Goal: Book appointment/travel/reservation

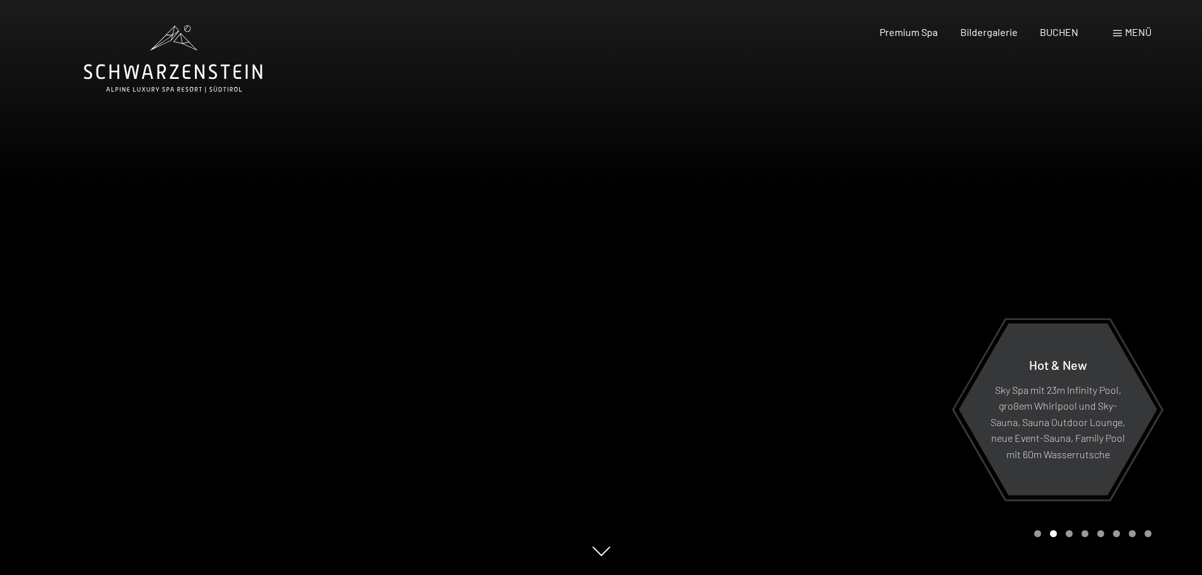
click at [1139, 30] on span "Menü" at bounding box center [1138, 32] width 26 height 12
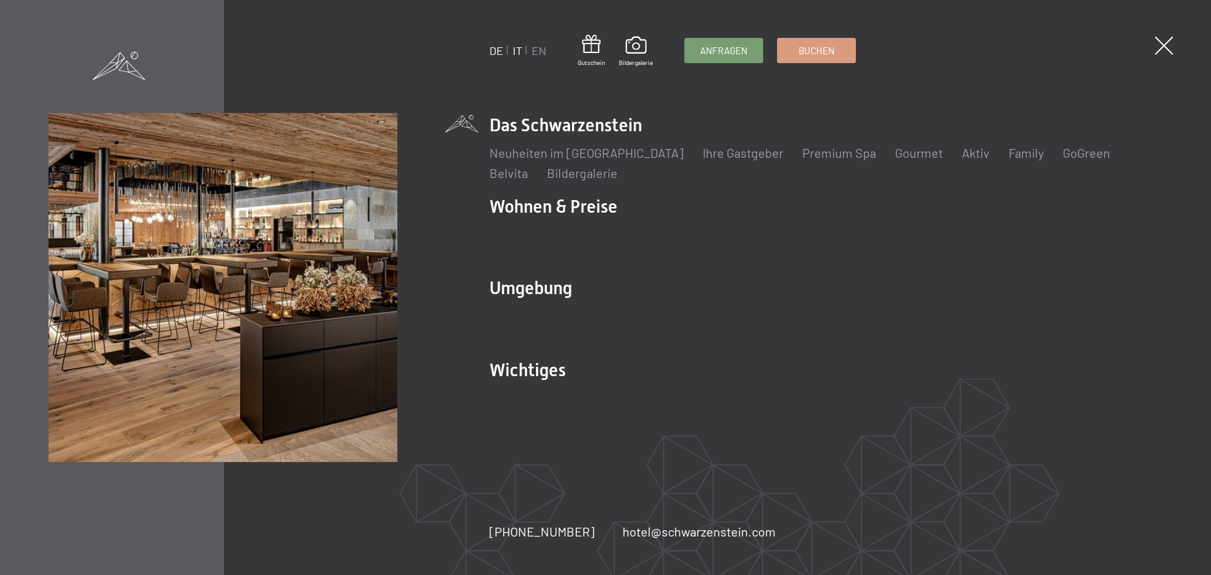
click at [515, 49] on link "IT" at bounding box center [517, 51] width 9 height 14
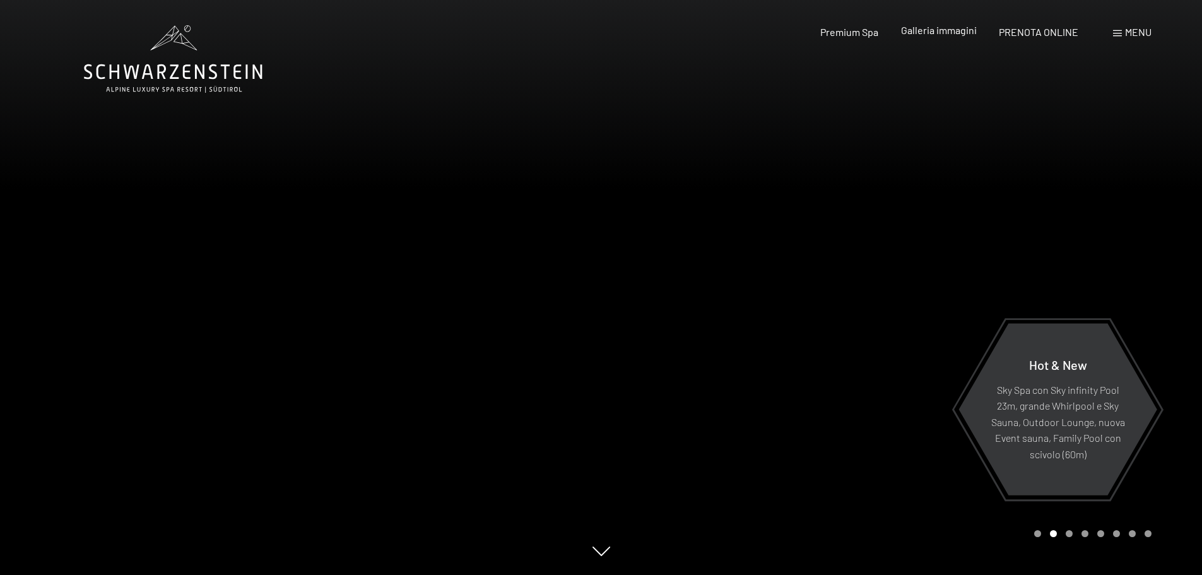
click at [937, 35] on span "Galleria immagini" at bounding box center [939, 30] width 76 height 12
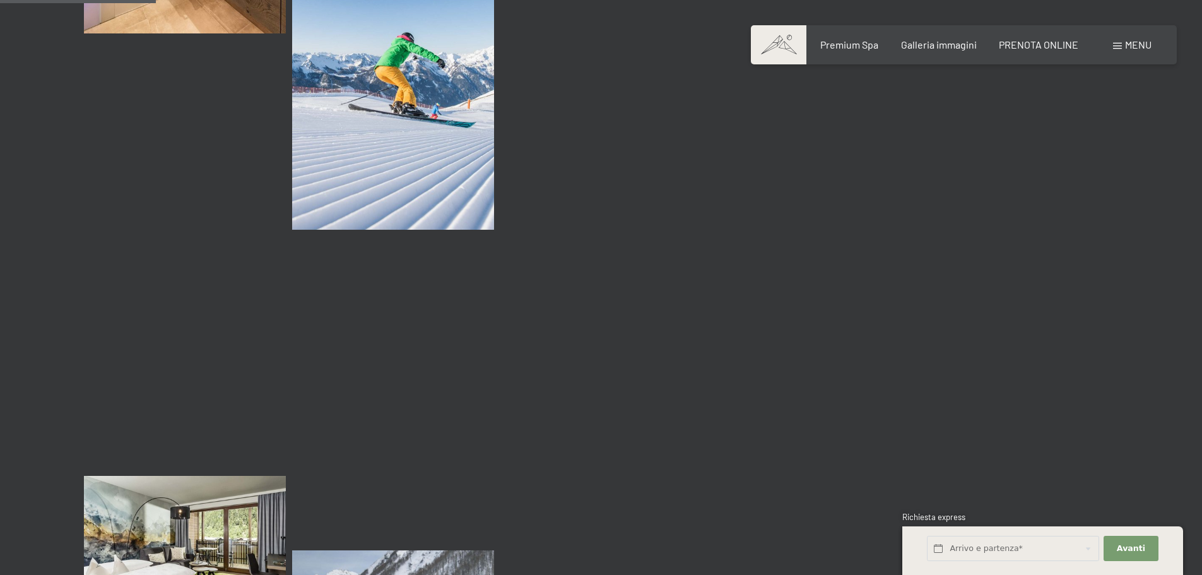
scroll to position [2082, 0]
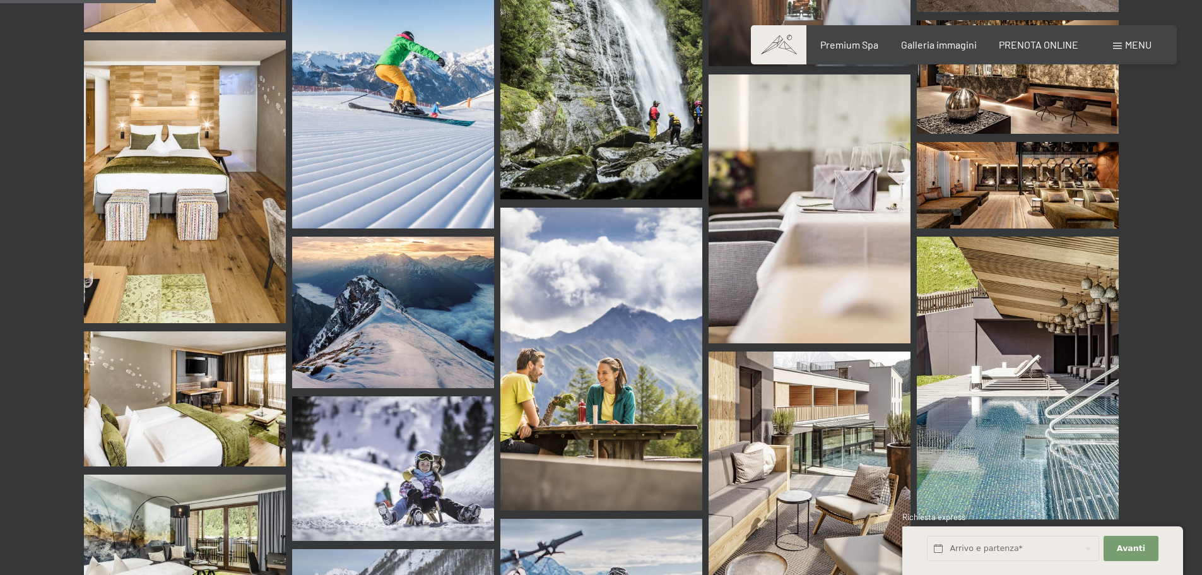
click at [1028, 365] on img at bounding box center [1018, 378] width 202 height 283
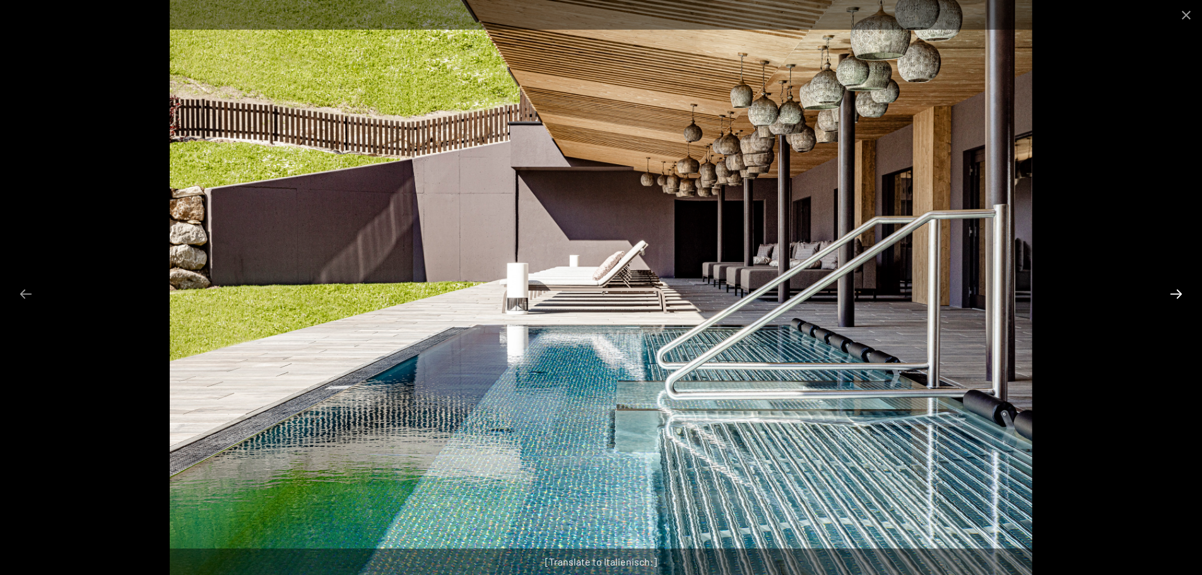
click at [1175, 292] on button "Next slide" at bounding box center [1176, 293] width 26 height 25
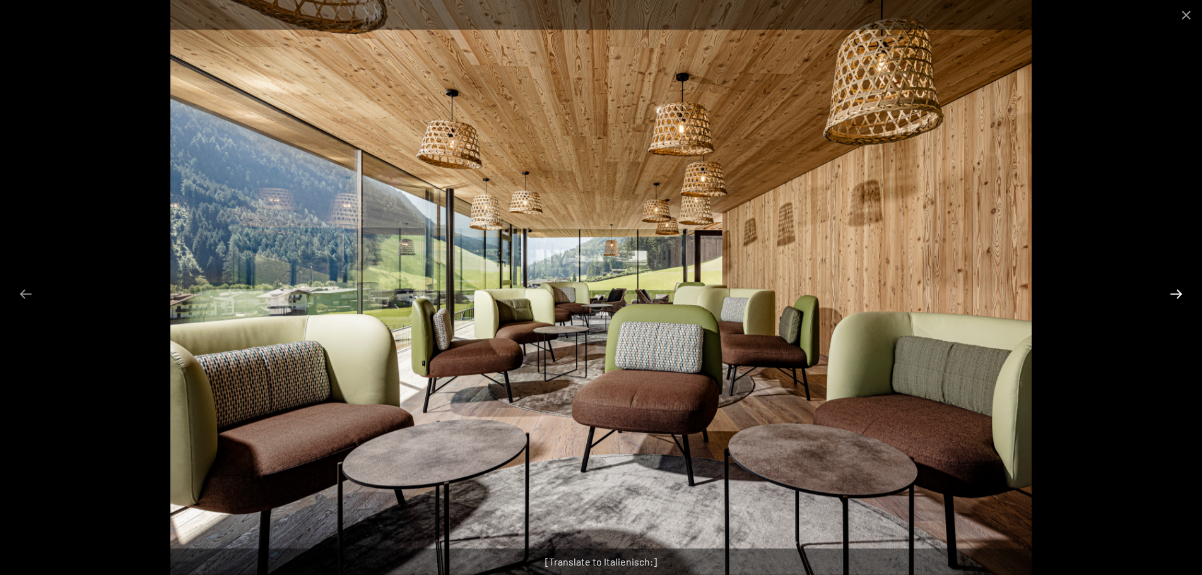
click at [1175, 292] on button "Next slide" at bounding box center [1176, 293] width 26 height 25
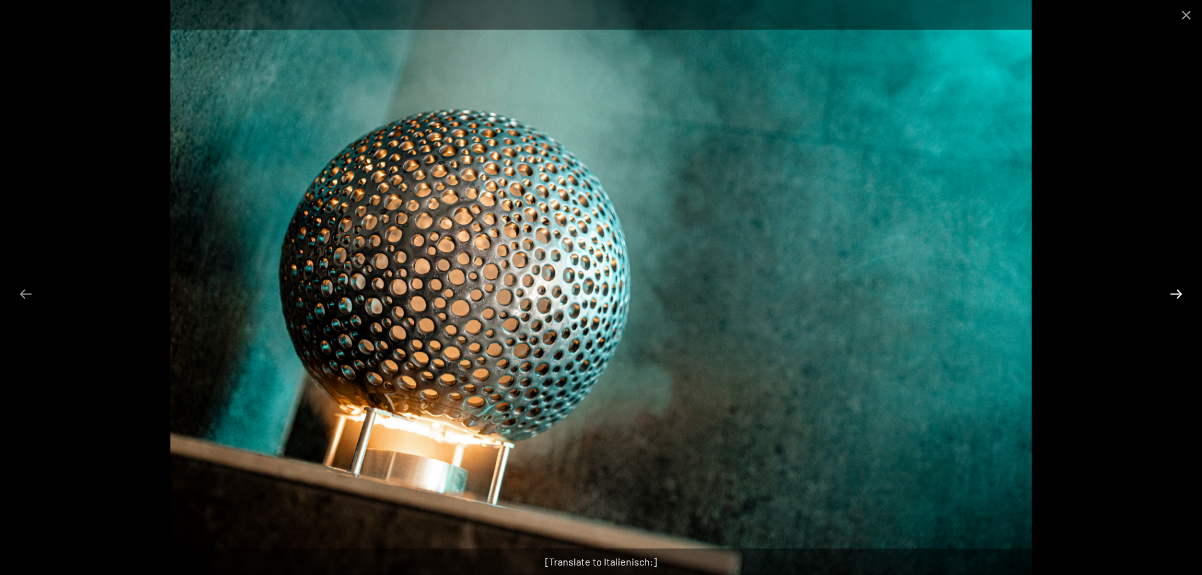
click at [1175, 292] on button "Next slide" at bounding box center [1176, 293] width 26 height 25
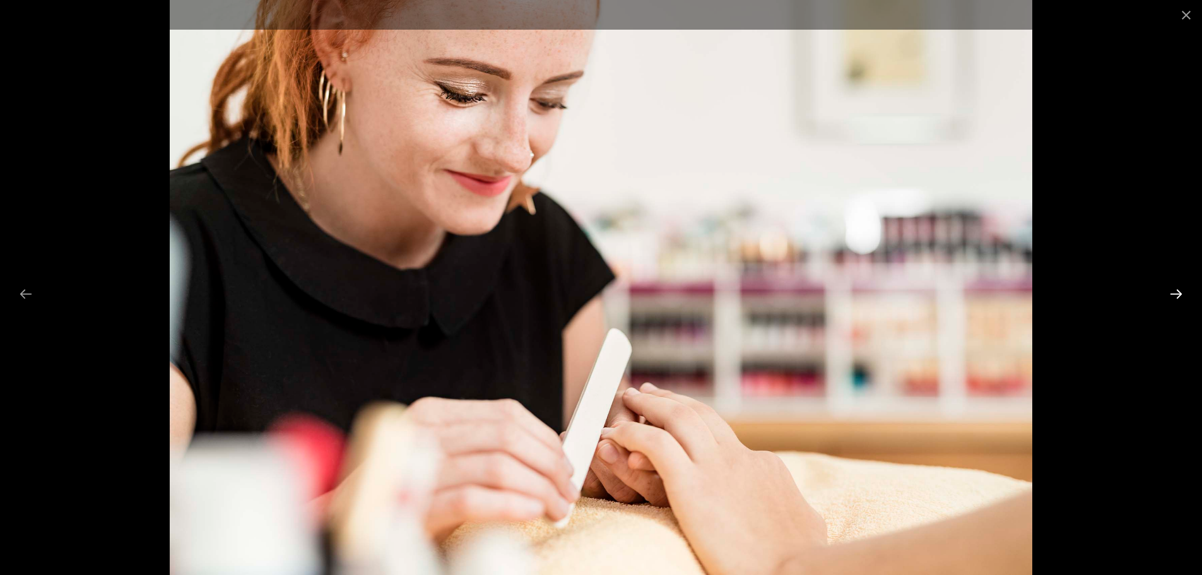
click at [1175, 292] on button "Next slide" at bounding box center [1176, 293] width 26 height 25
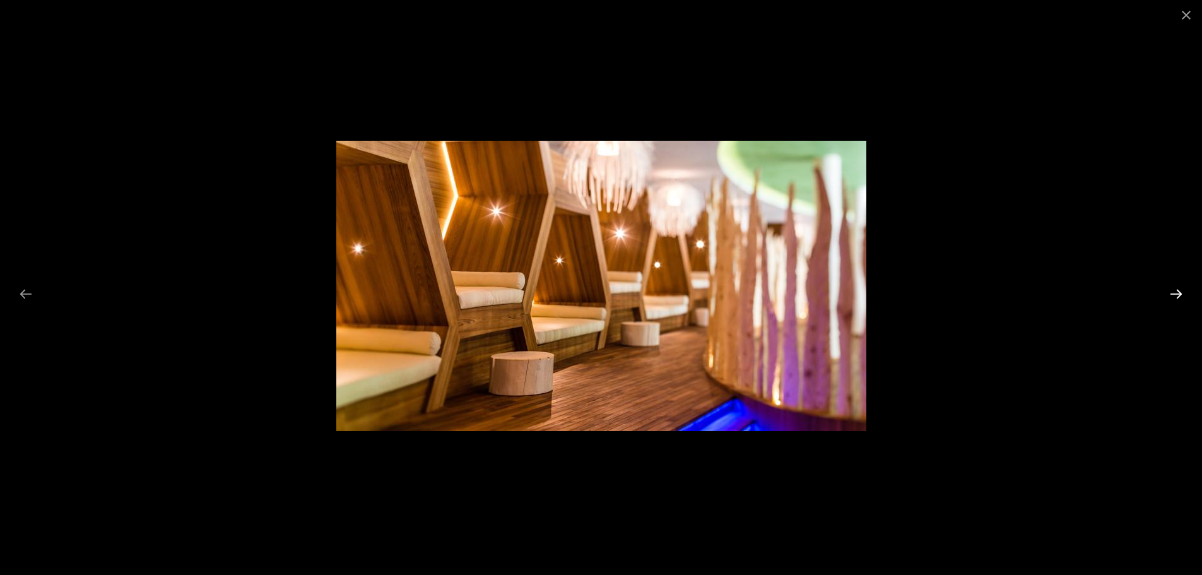
click at [1175, 292] on button "Next slide" at bounding box center [1176, 293] width 26 height 25
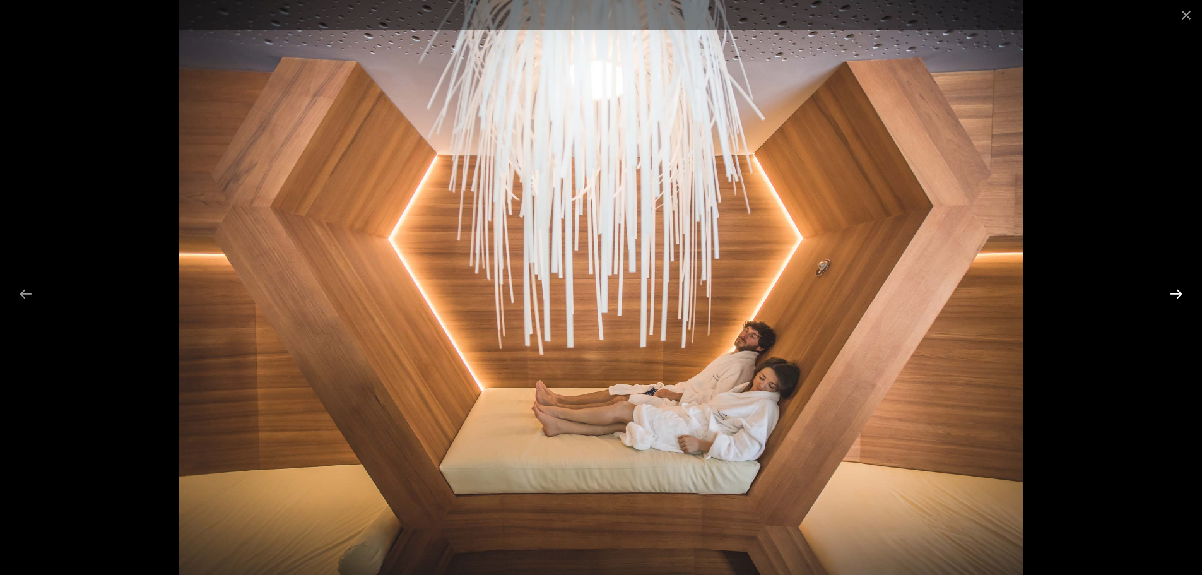
click at [1175, 292] on button "Next slide" at bounding box center [1176, 293] width 26 height 25
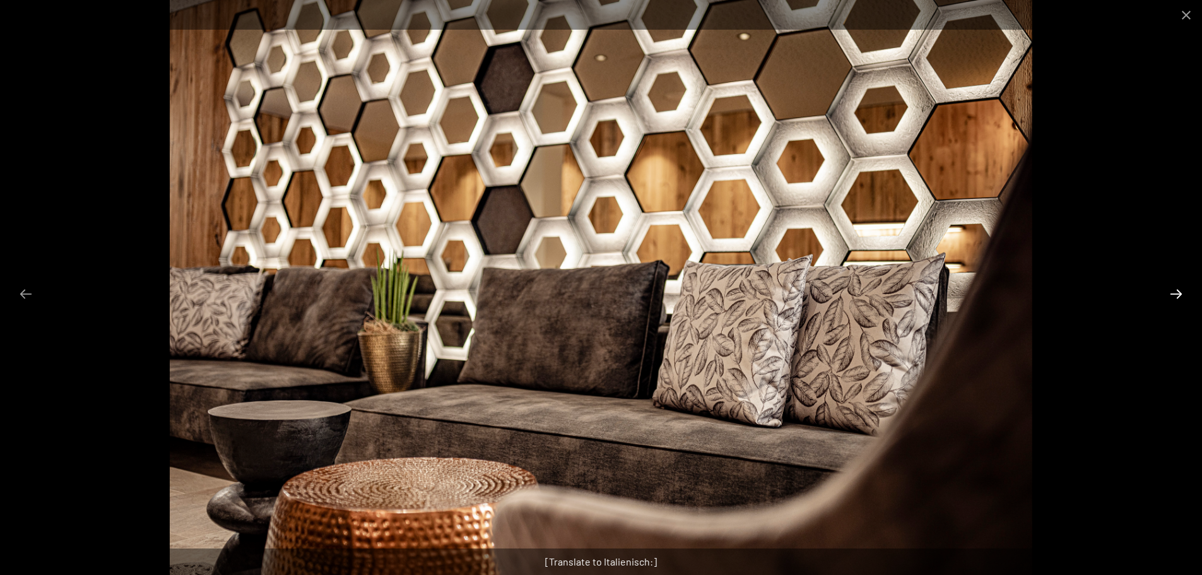
click at [1175, 292] on button "Next slide" at bounding box center [1176, 293] width 26 height 25
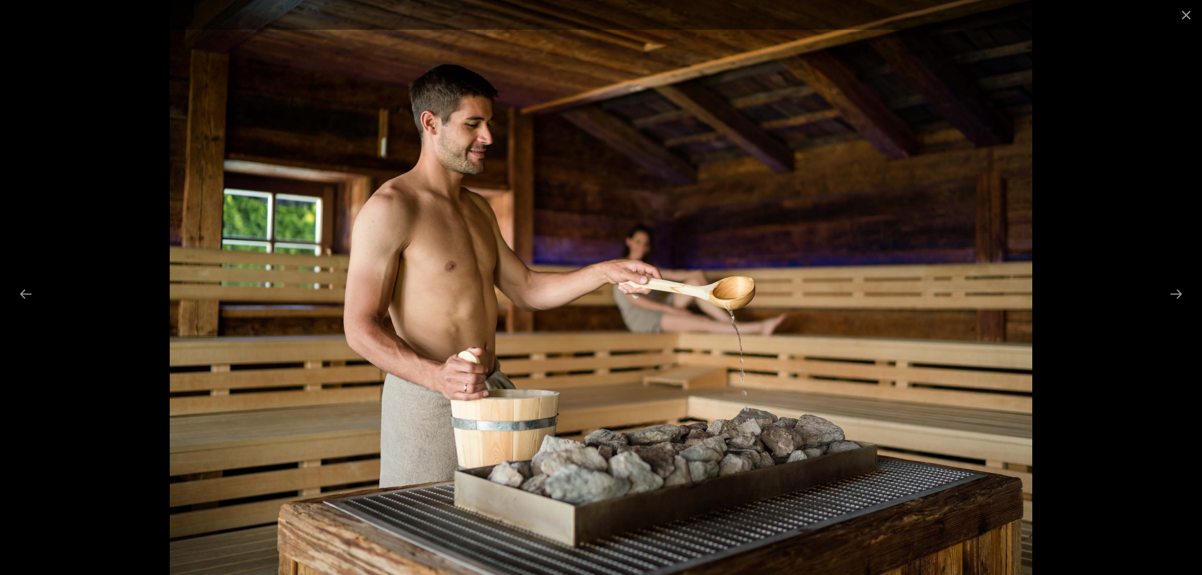
scroll to position [1640, 0]
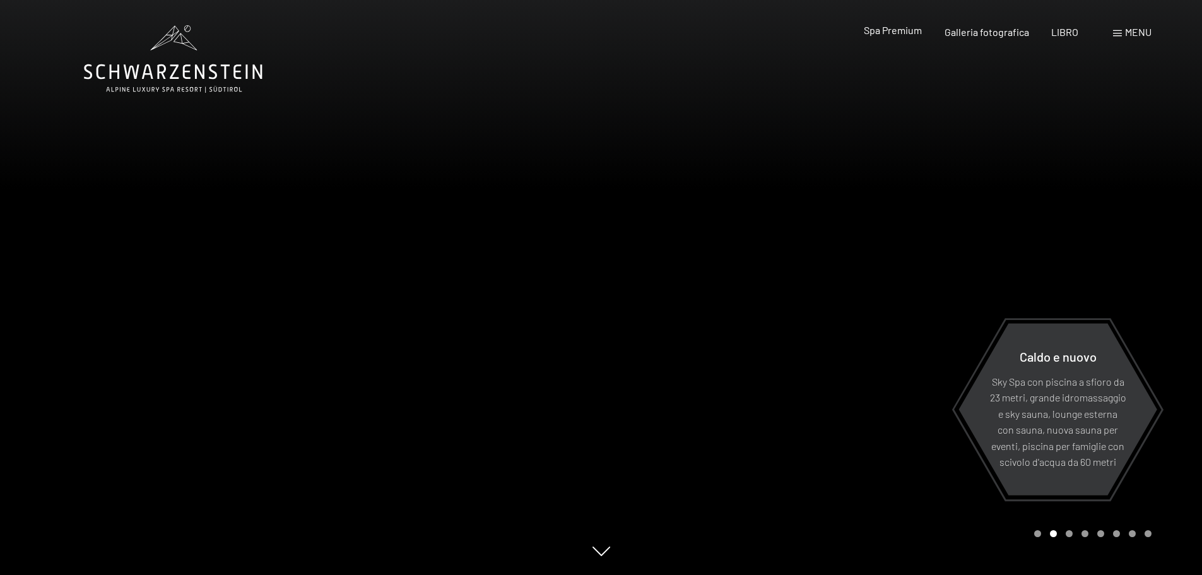
click at [899, 29] on font "Spa Premium" at bounding box center [893, 30] width 58 height 12
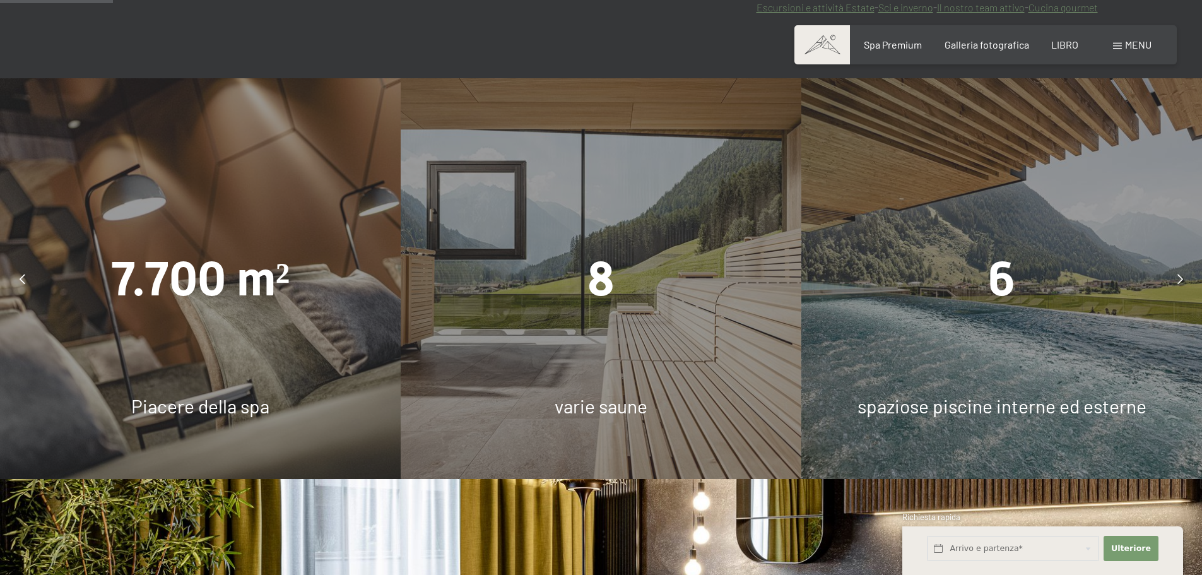
scroll to position [883, 0]
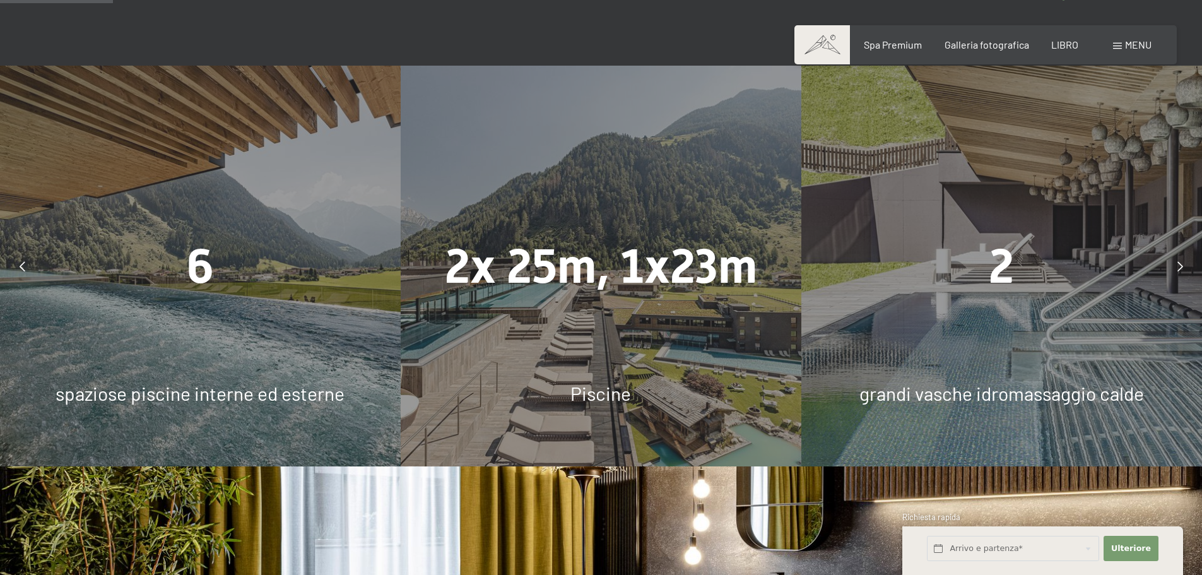
click at [1178, 261] on icon at bounding box center [1180, 266] width 6 height 10
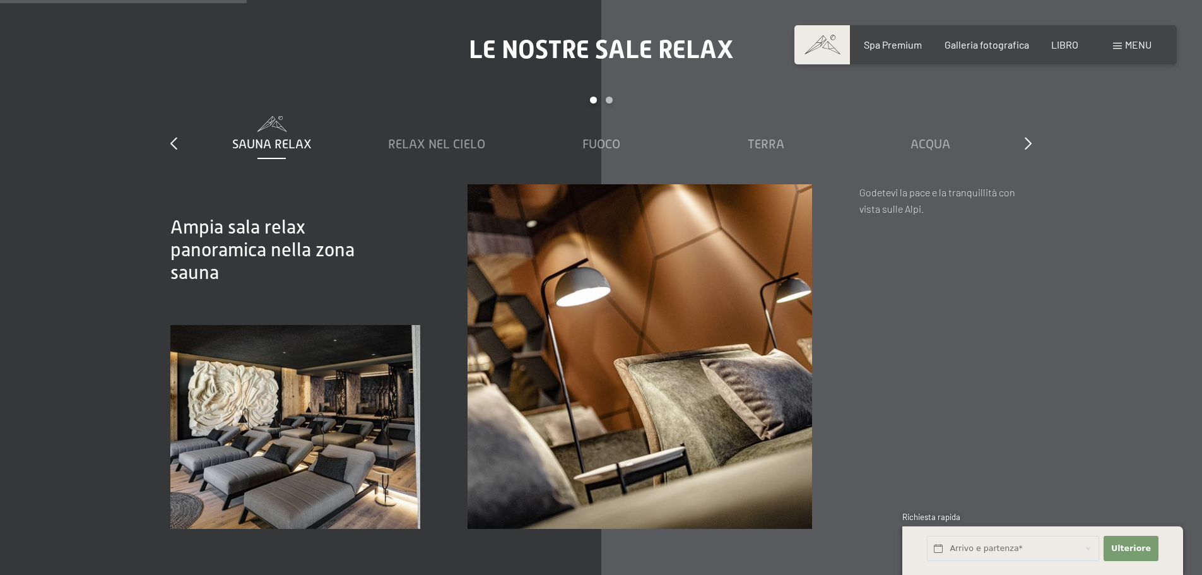
scroll to position [1955, 0]
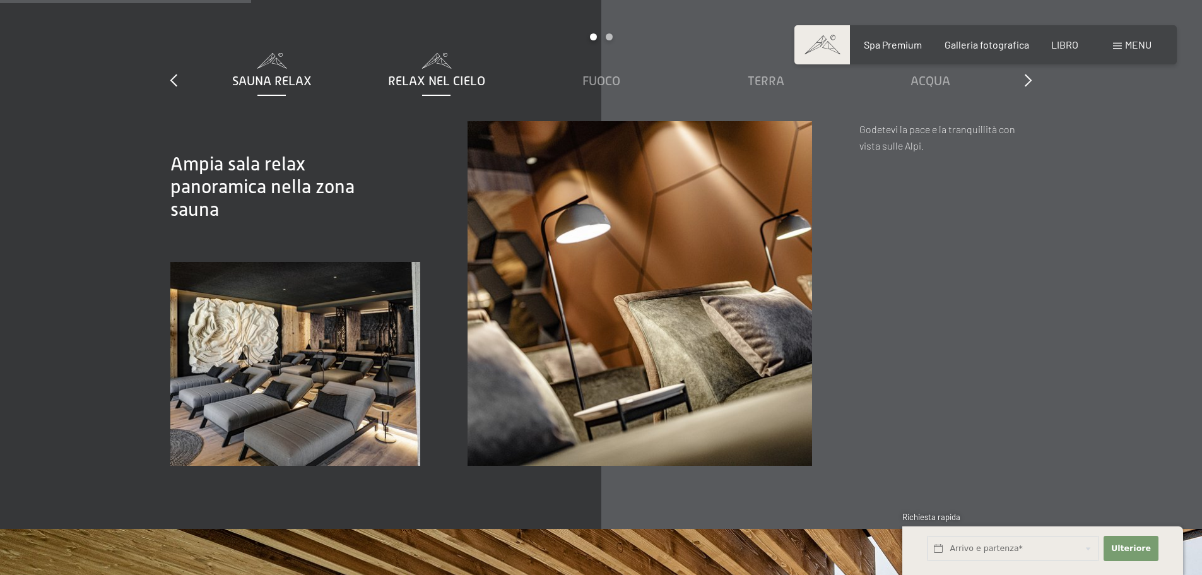
click at [445, 83] on font "Relax nel cielo" at bounding box center [436, 81] width 97 height 14
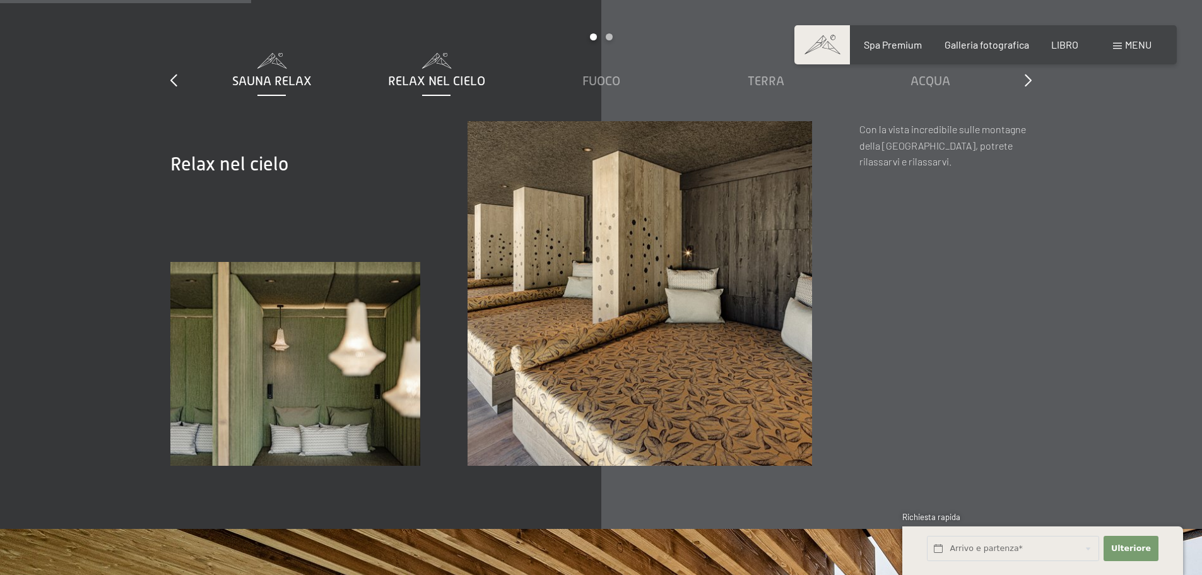
click at [287, 83] on font "Sauna Relax" at bounding box center [271, 81] width 79 height 14
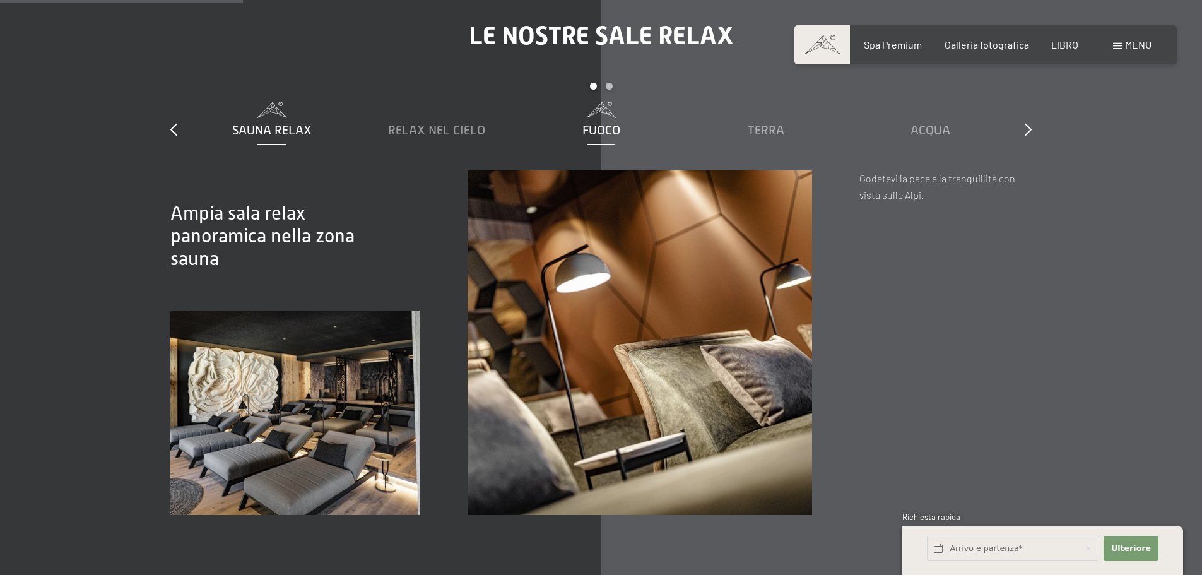
scroll to position [1892, 0]
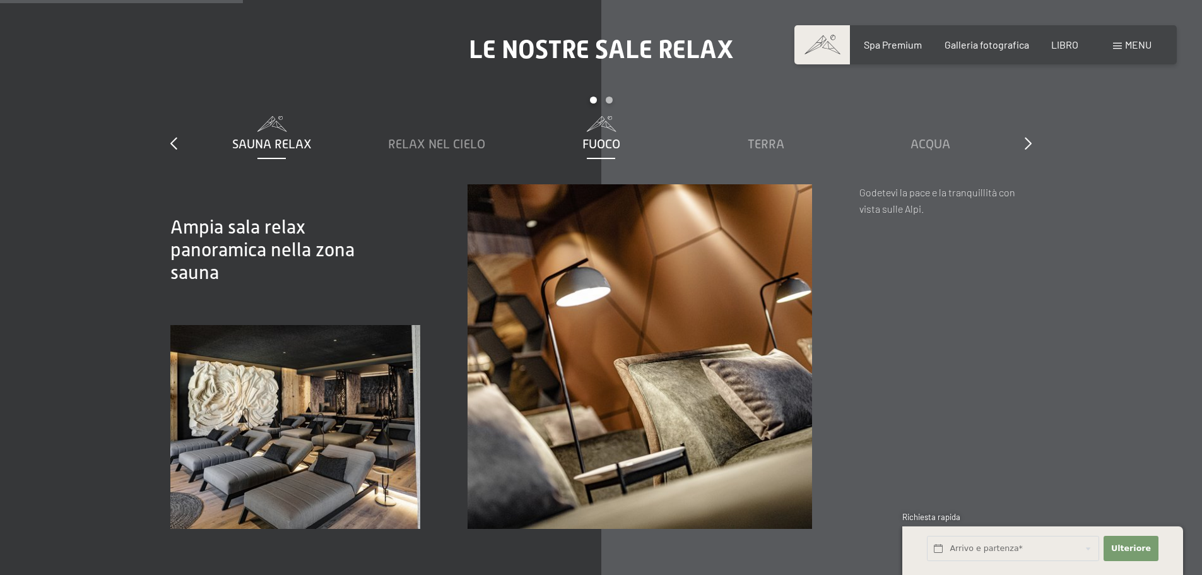
click at [598, 136] on div "Fuoco" at bounding box center [601, 144] width 152 height 18
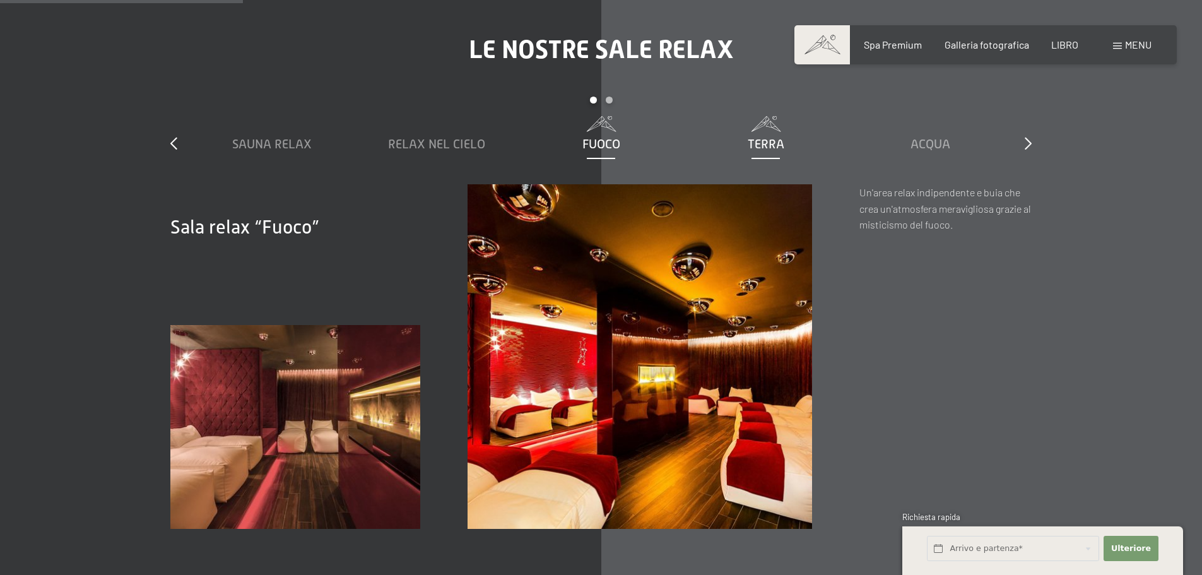
click at [753, 143] on font "Terra" at bounding box center [765, 144] width 37 height 14
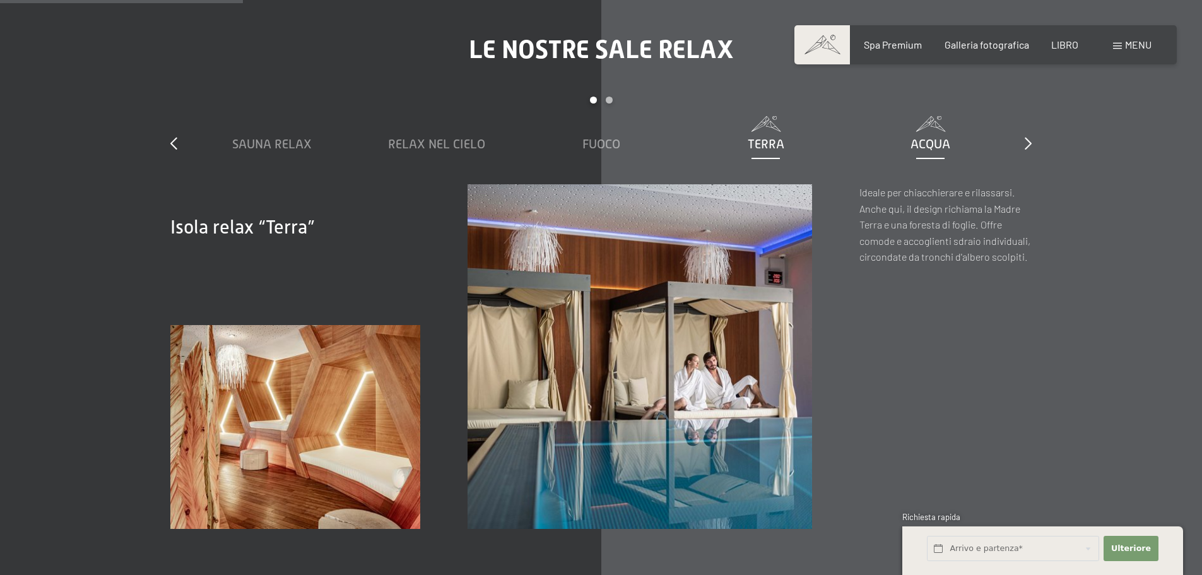
click at [939, 140] on font "Acqua" at bounding box center [930, 144] width 40 height 14
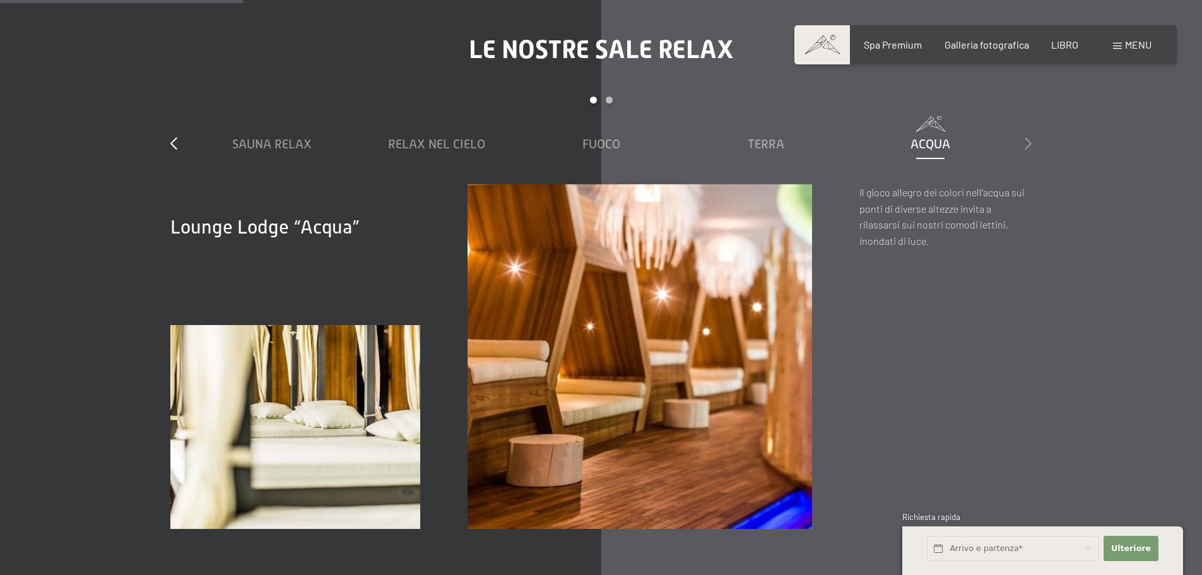
click at [1024, 141] on icon at bounding box center [1027, 143] width 7 height 13
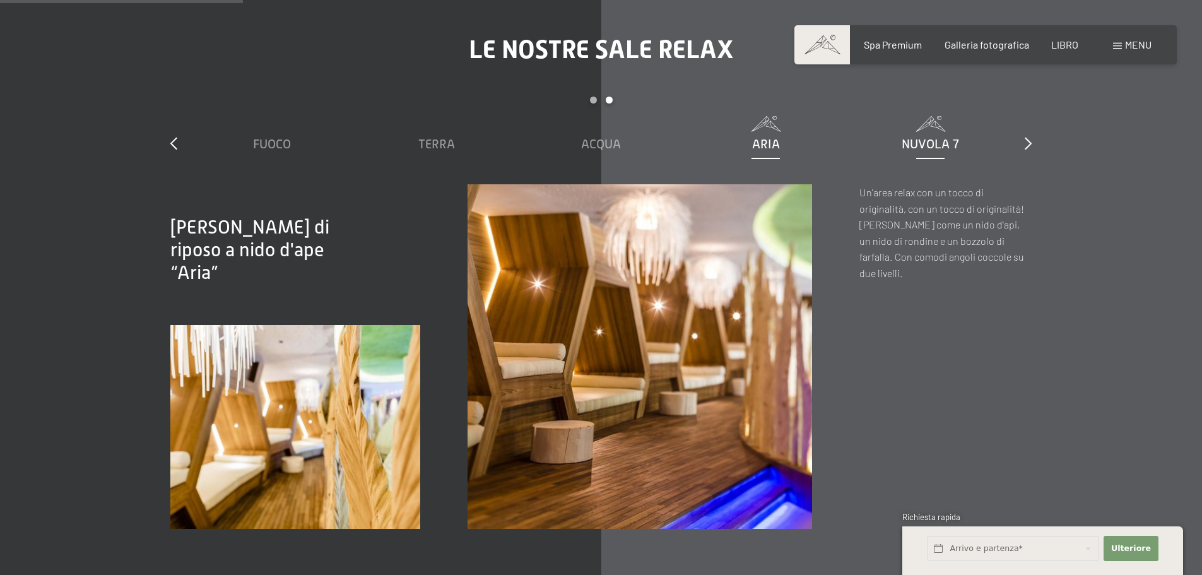
click at [935, 146] on font "Nuvola 7" at bounding box center [929, 144] width 57 height 14
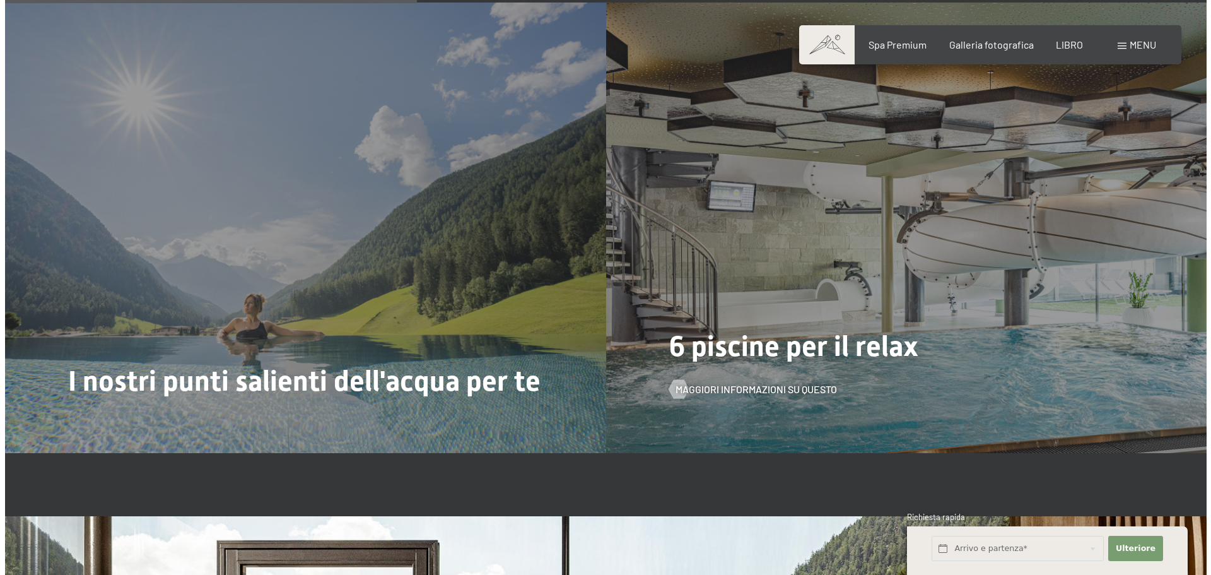
scroll to position [3217, 0]
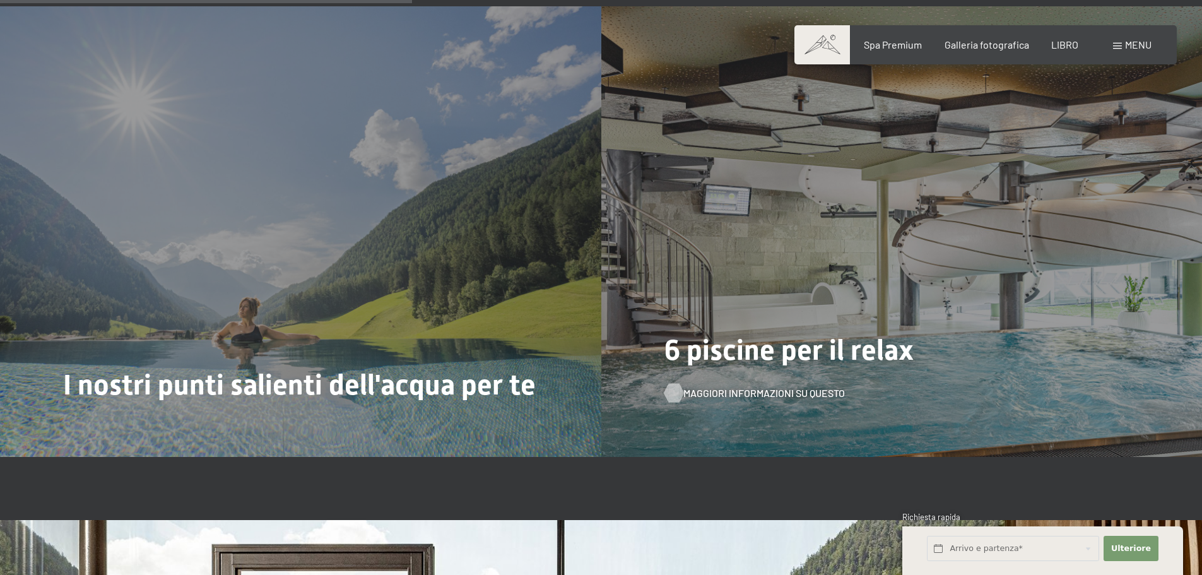
click at [794, 393] on font "Maggiori informazioni su questo" at bounding box center [763, 393] width 161 height 12
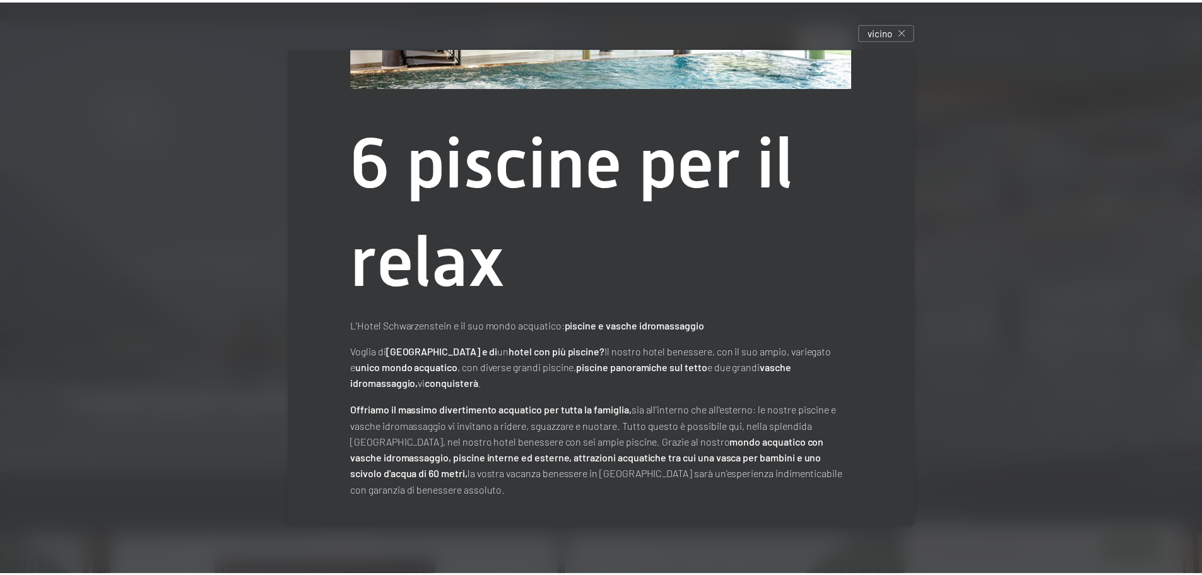
scroll to position [0, 0]
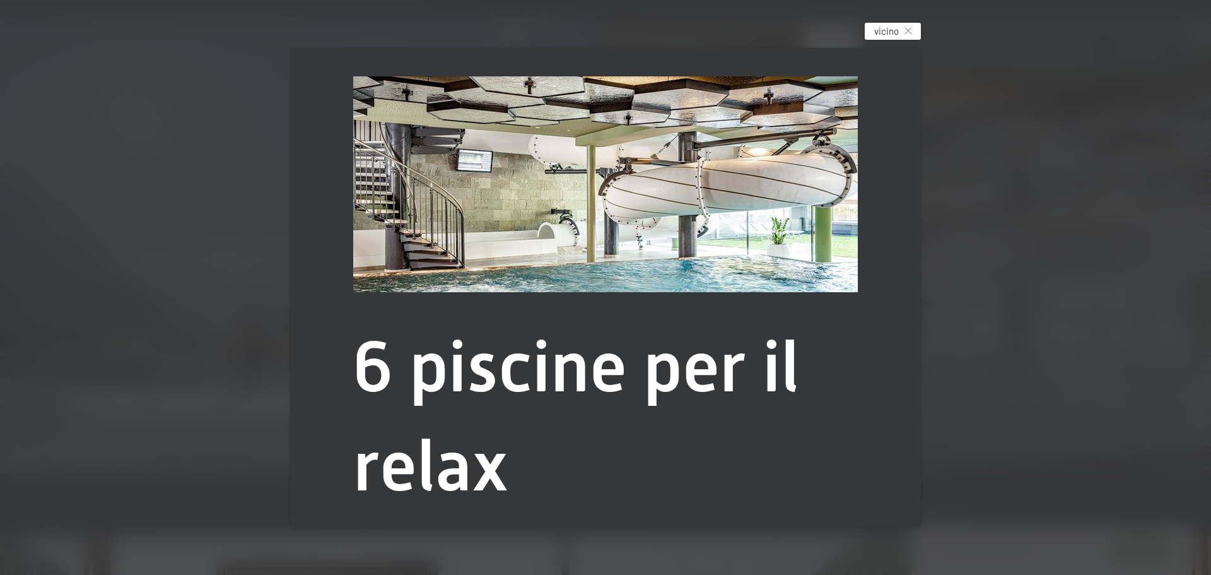
click at [898, 28] on font "vicino" at bounding box center [886, 30] width 25 height 11
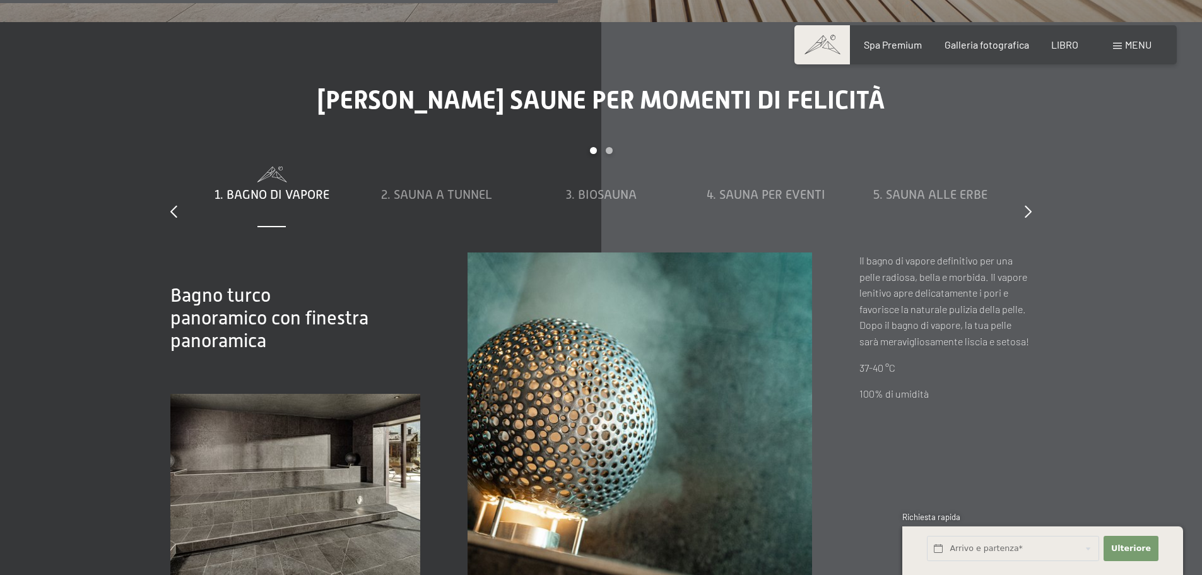
scroll to position [4415, 0]
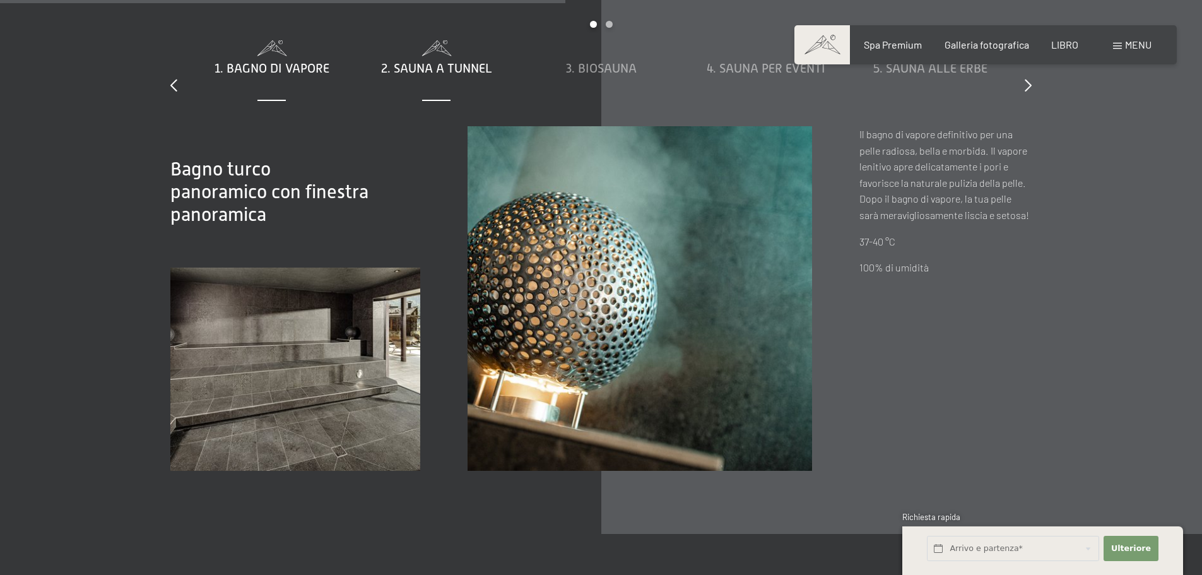
click at [452, 69] on font "2. Sauna a tunnel" at bounding box center [436, 68] width 111 height 14
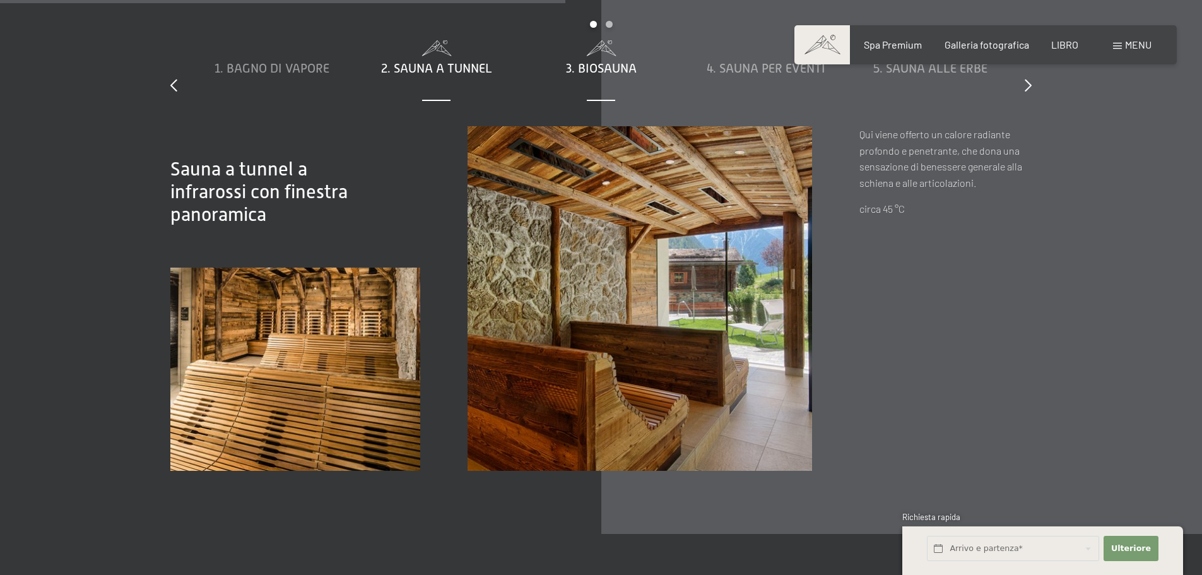
click at [618, 69] on font "3. Biosauna" at bounding box center [601, 68] width 71 height 14
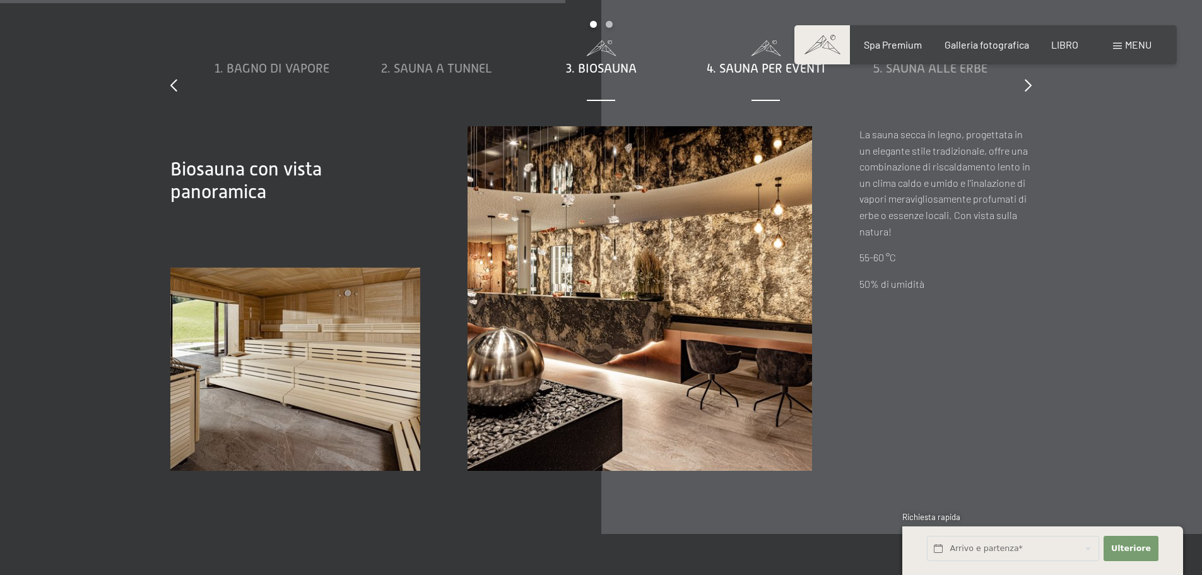
click at [751, 67] on font "4. Sauna per eventi" at bounding box center [765, 68] width 119 height 14
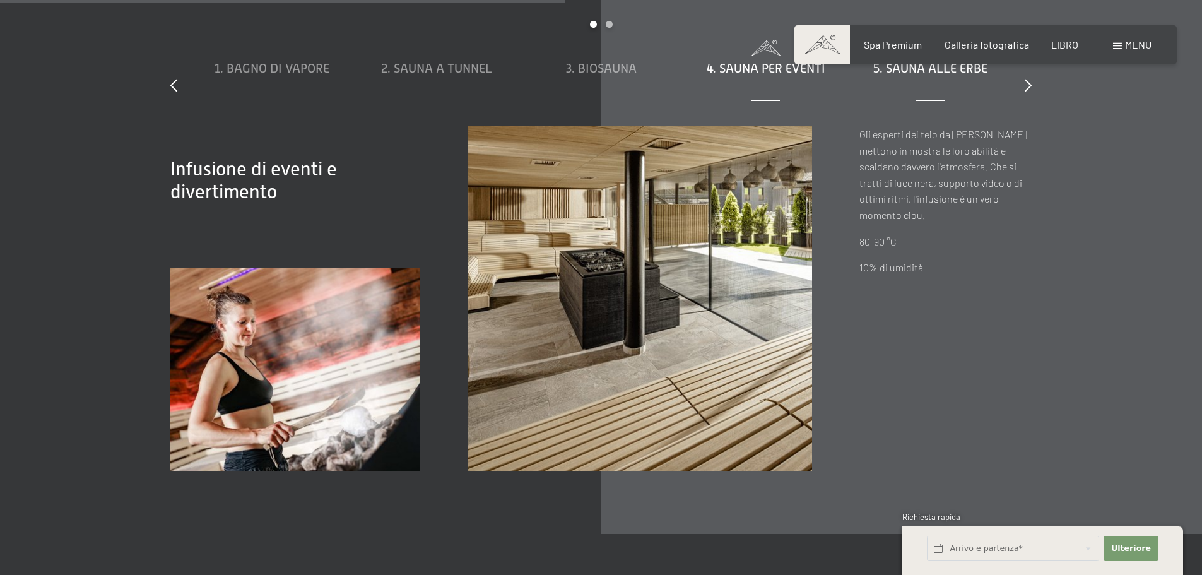
click at [906, 70] on font "5. Sauna alle erbe" at bounding box center [930, 68] width 114 height 14
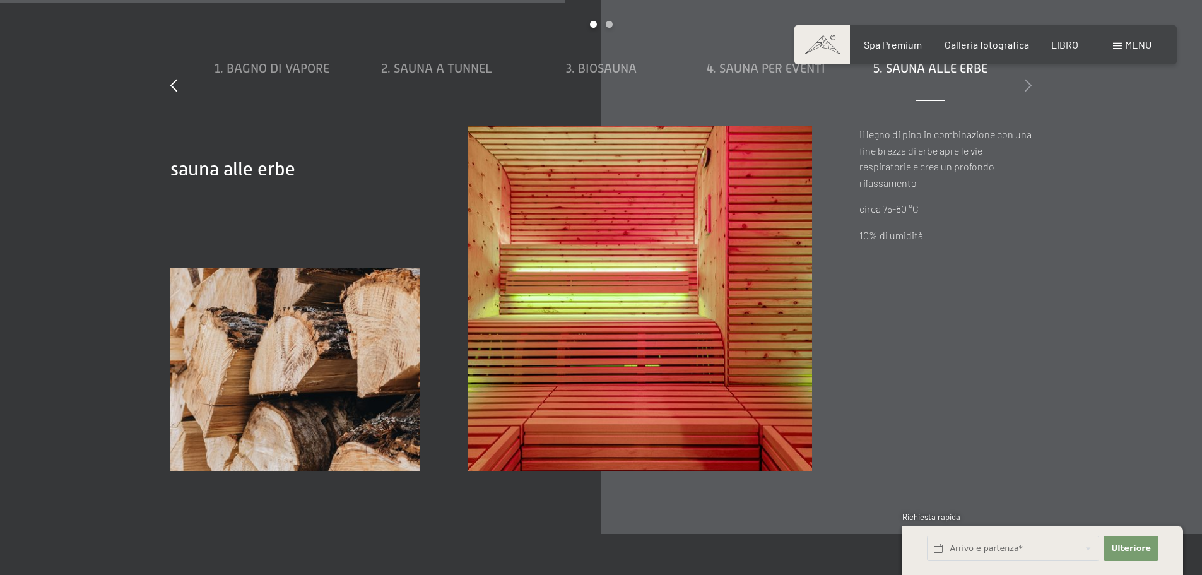
click at [1029, 86] on icon at bounding box center [1027, 85] width 7 height 13
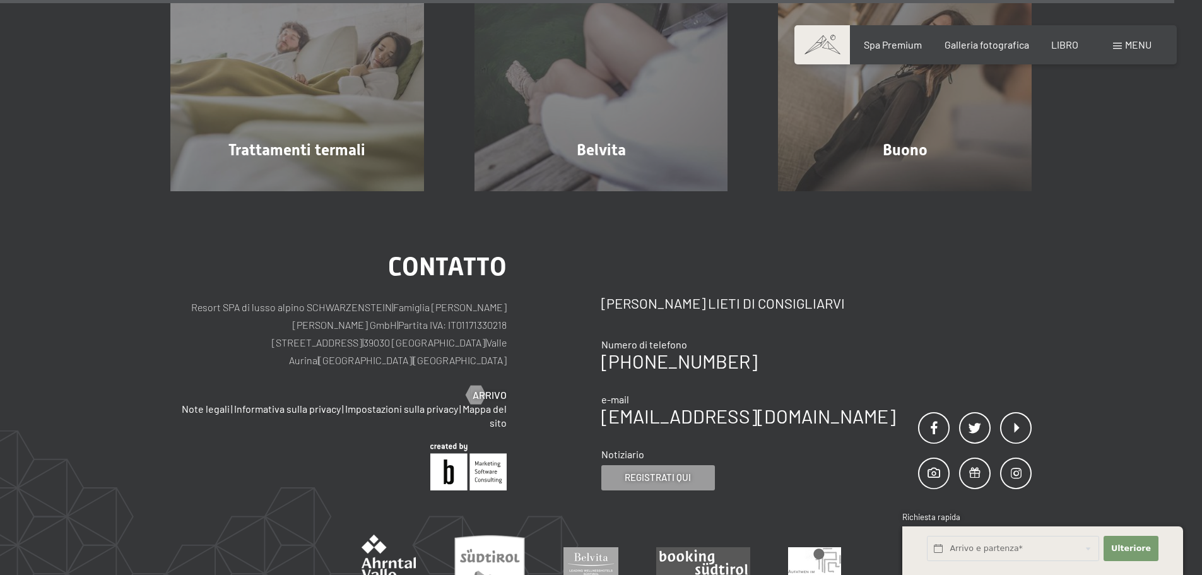
scroll to position [7923, 0]
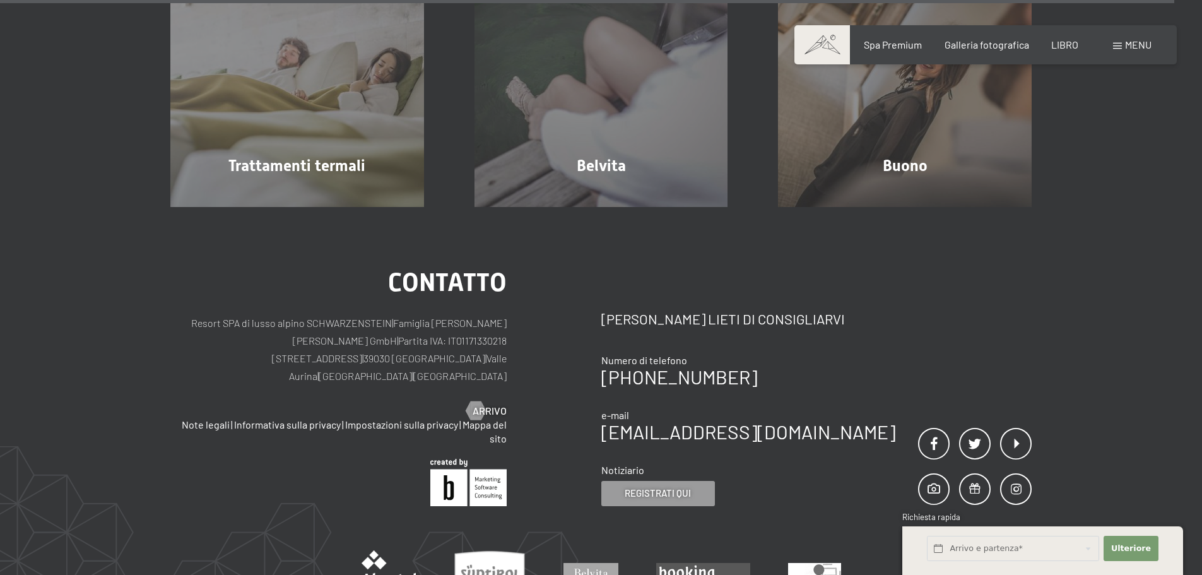
click at [1137, 47] on font "menu" at bounding box center [1138, 44] width 26 height 12
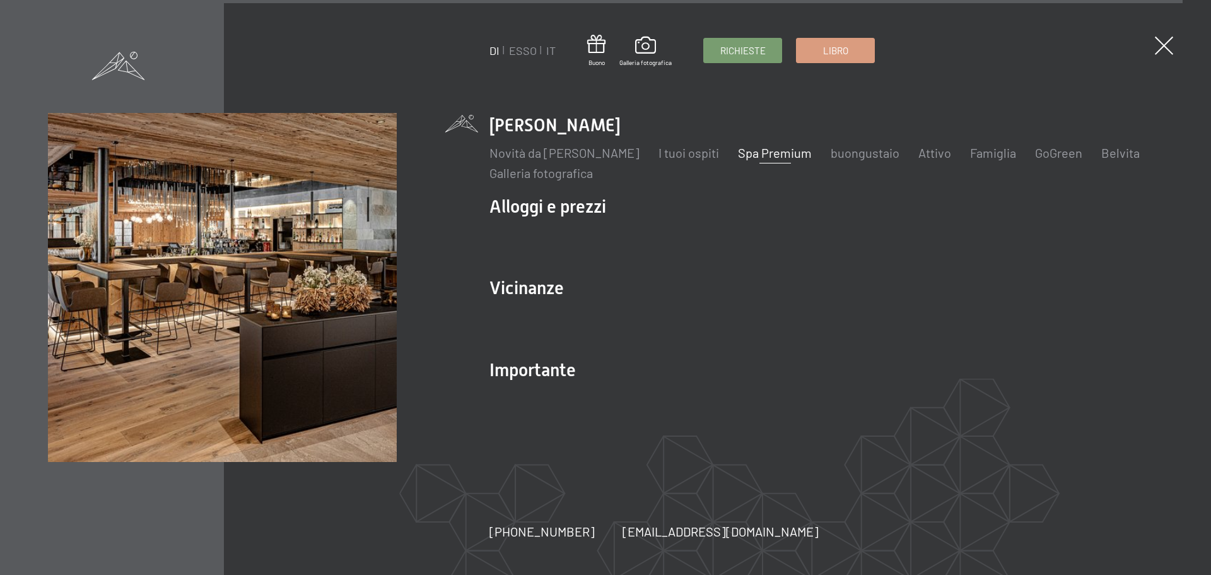
scroll to position [7943, 0]
click at [978, 148] on font "Famiglia" at bounding box center [993, 152] width 46 height 15
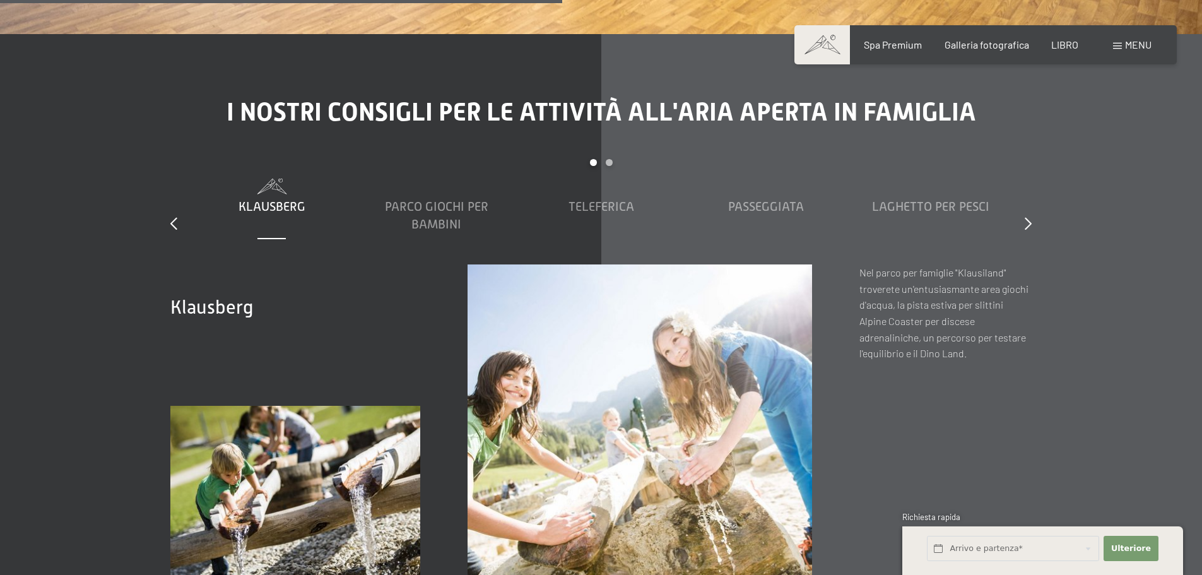
scroll to position [4731, 0]
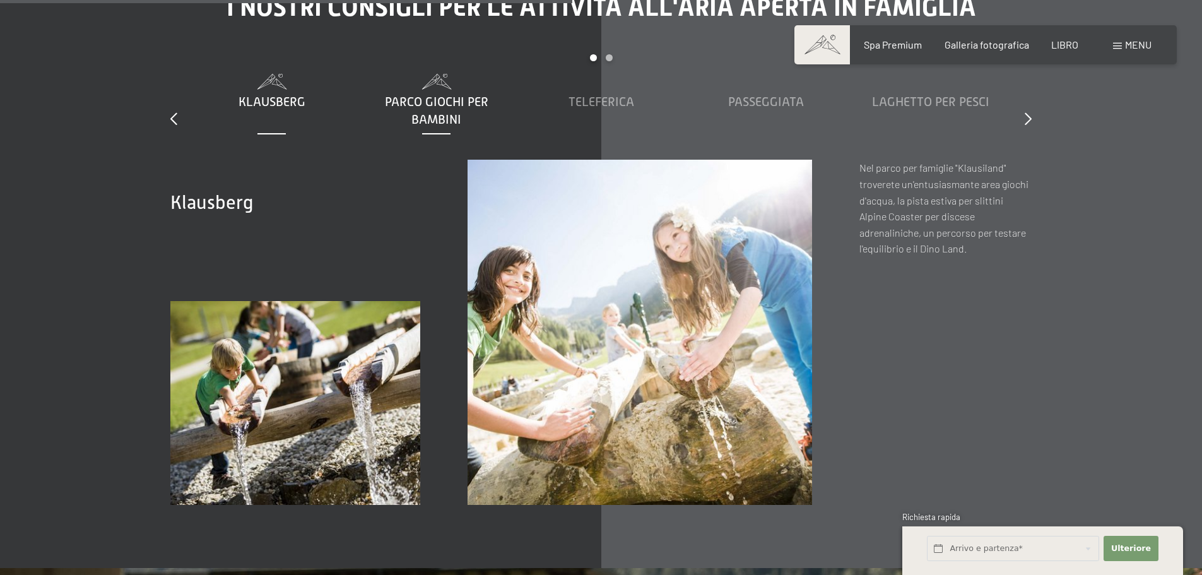
click at [418, 95] on font "Parco giochi per bambini" at bounding box center [436, 111] width 103 height 32
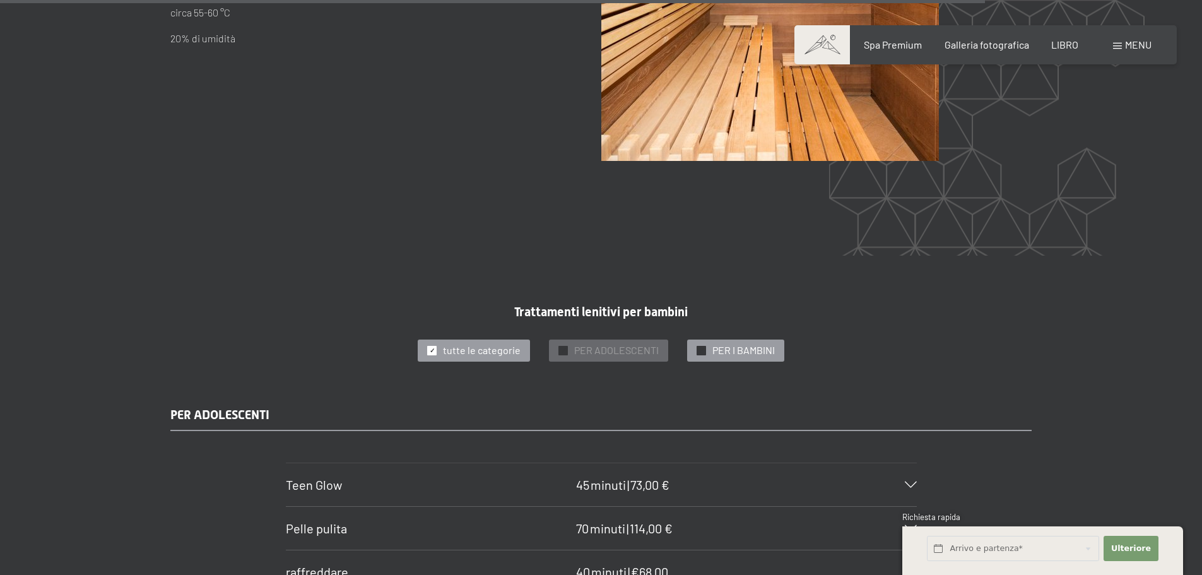
scroll to position [8136, 0]
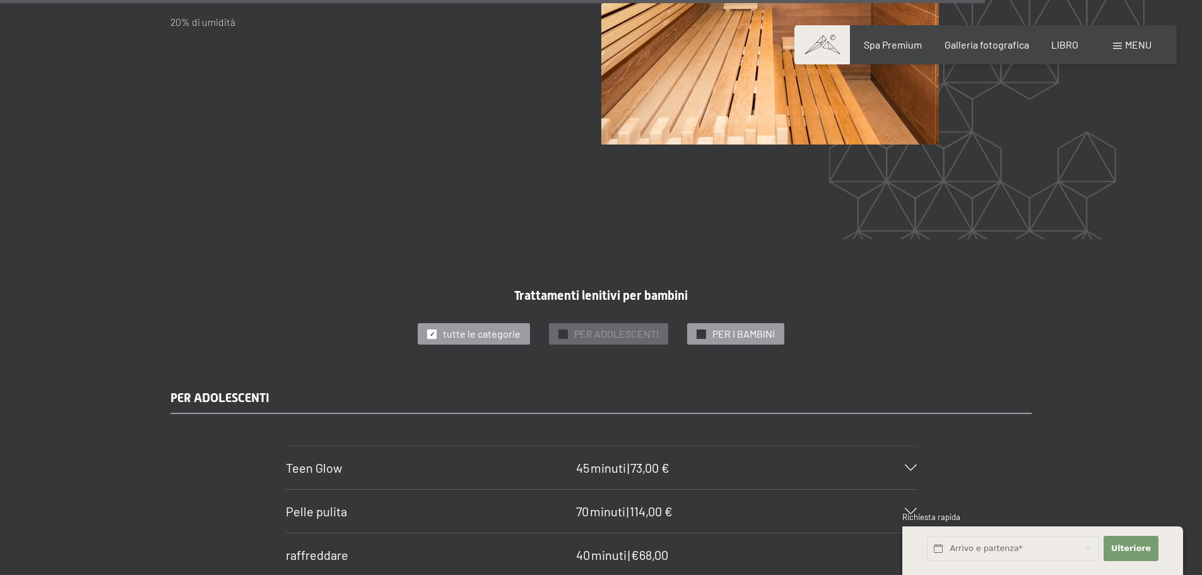
click at [696, 329] on div at bounding box center [700, 333] width 9 height 9
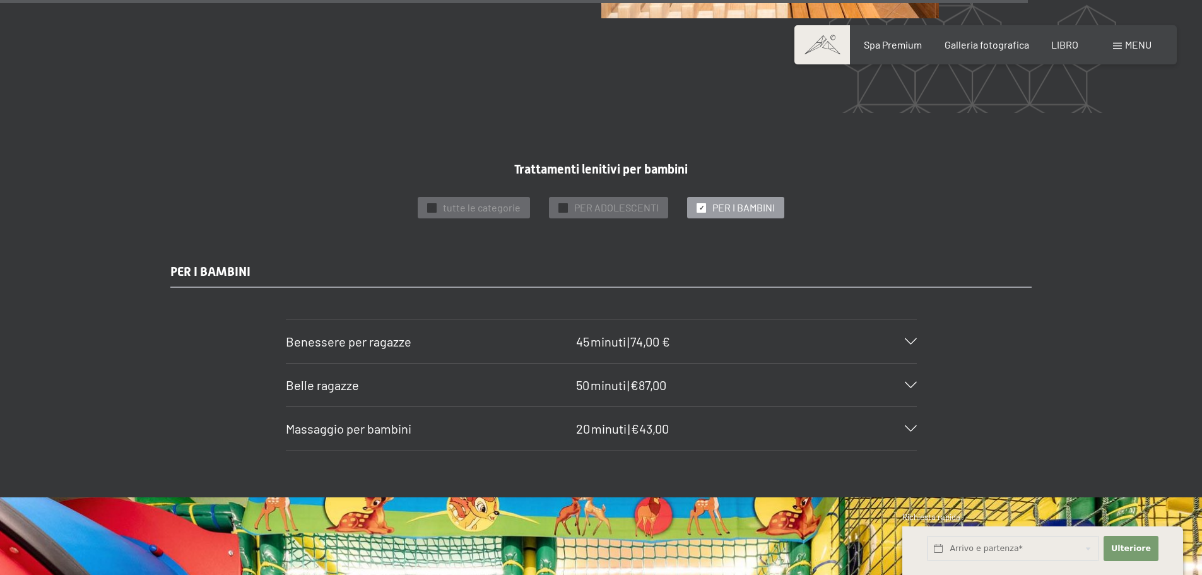
click at [911, 338] on icon at bounding box center [911, 341] width 12 height 6
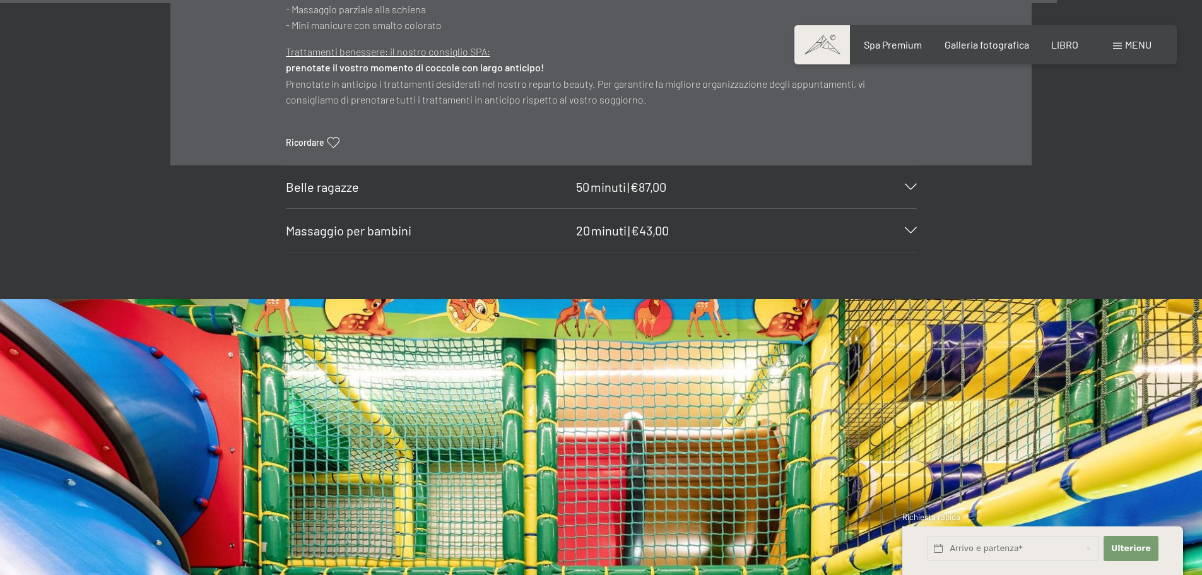
scroll to position [8640, 0]
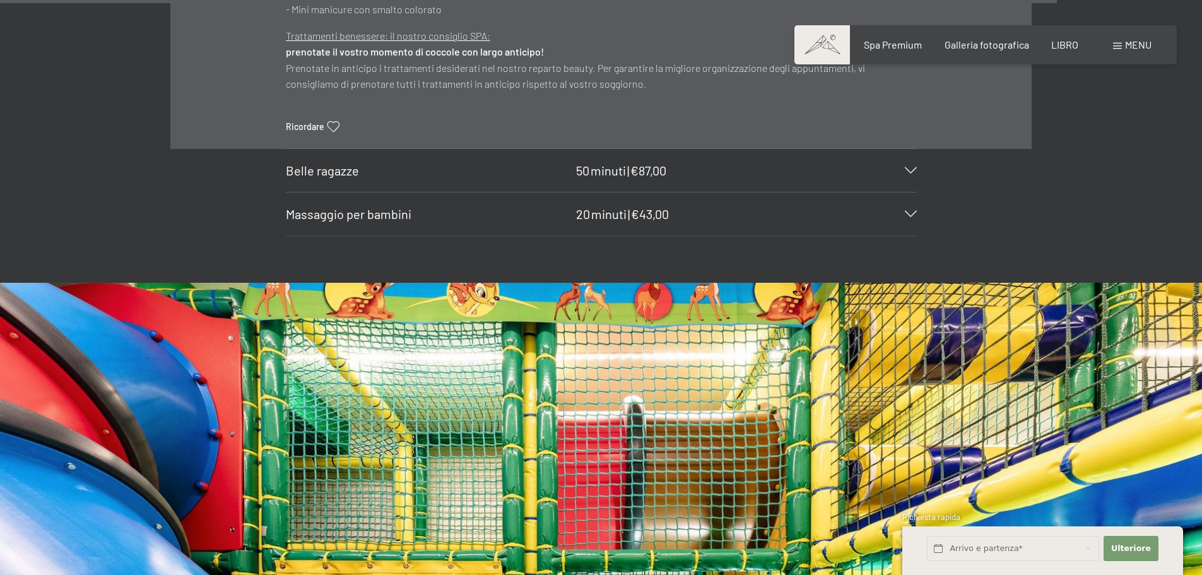
click at [908, 192] on div "Massaggio per bambini 20 minuti | €43,00" at bounding box center [601, 213] width 631 height 43
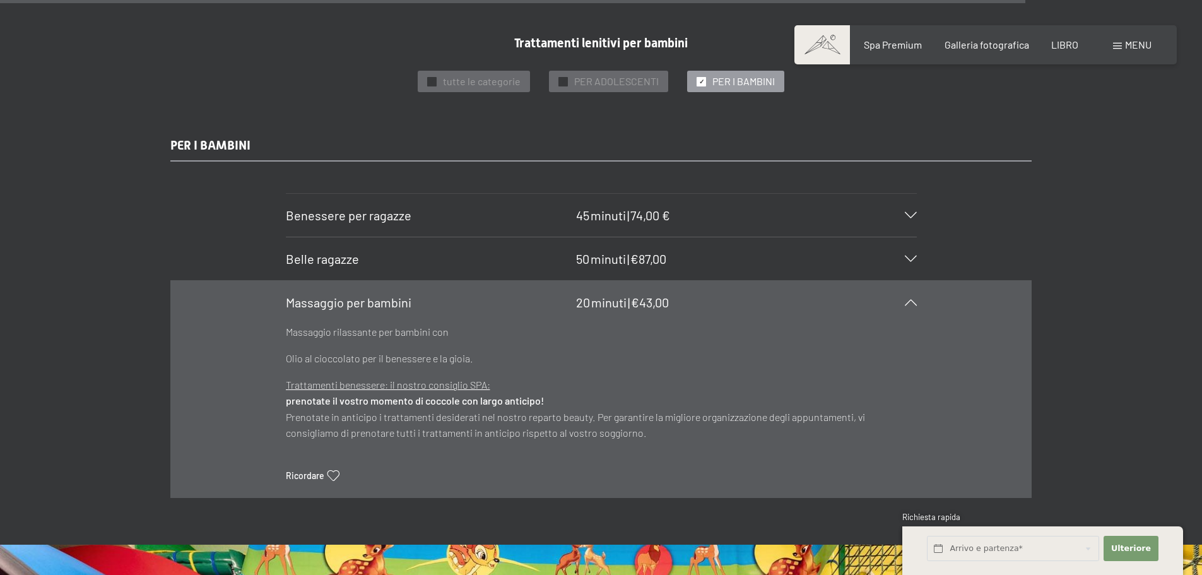
scroll to position [8390, 0]
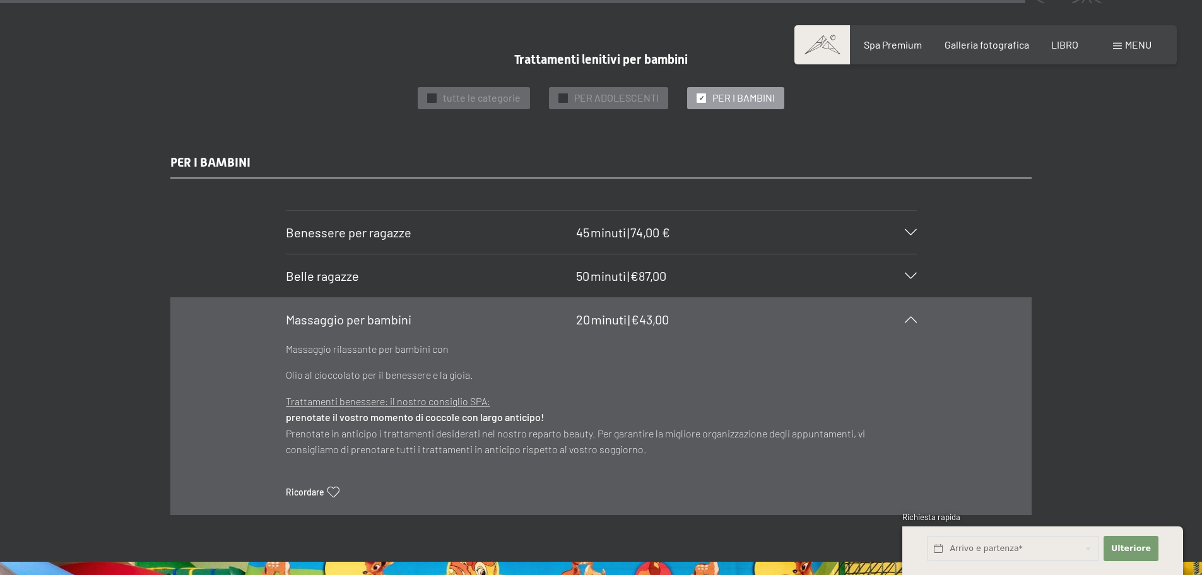
click at [1120, 49] on span at bounding box center [1117, 46] width 9 height 6
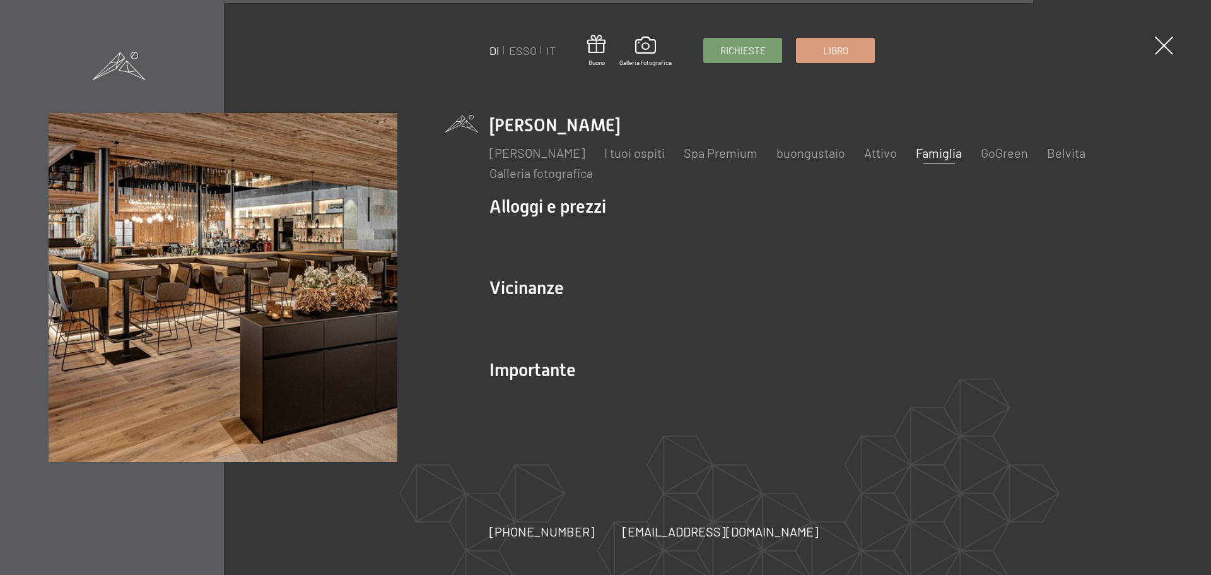
scroll to position [8420, 0]
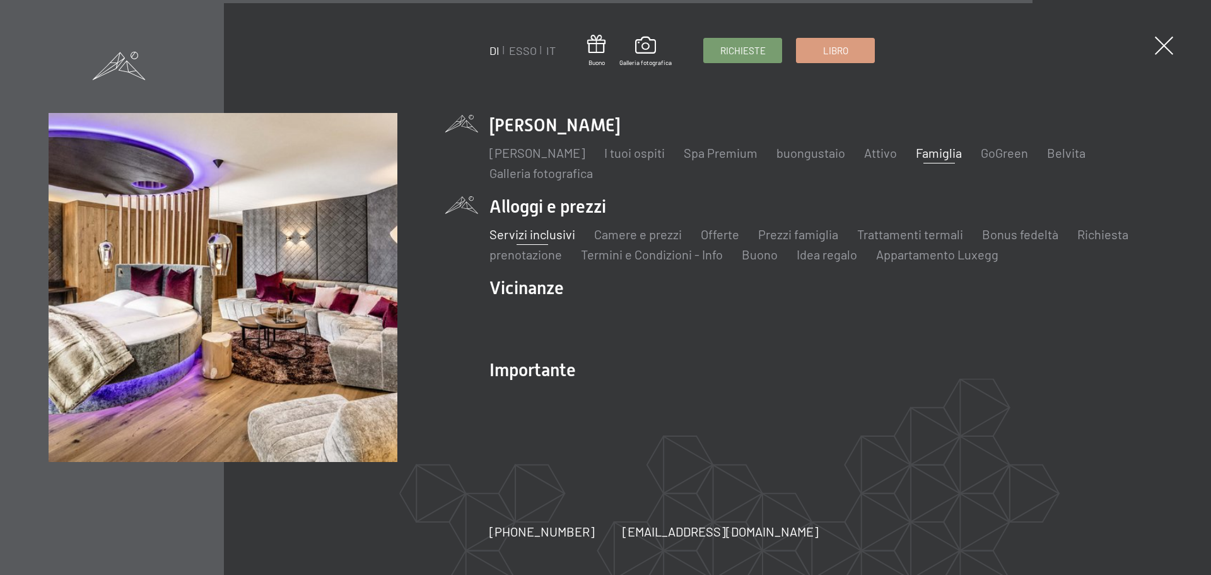
click at [548, 235] on font "Servizi inclusivi" at bounding box center [532, 233] width 86 height 15
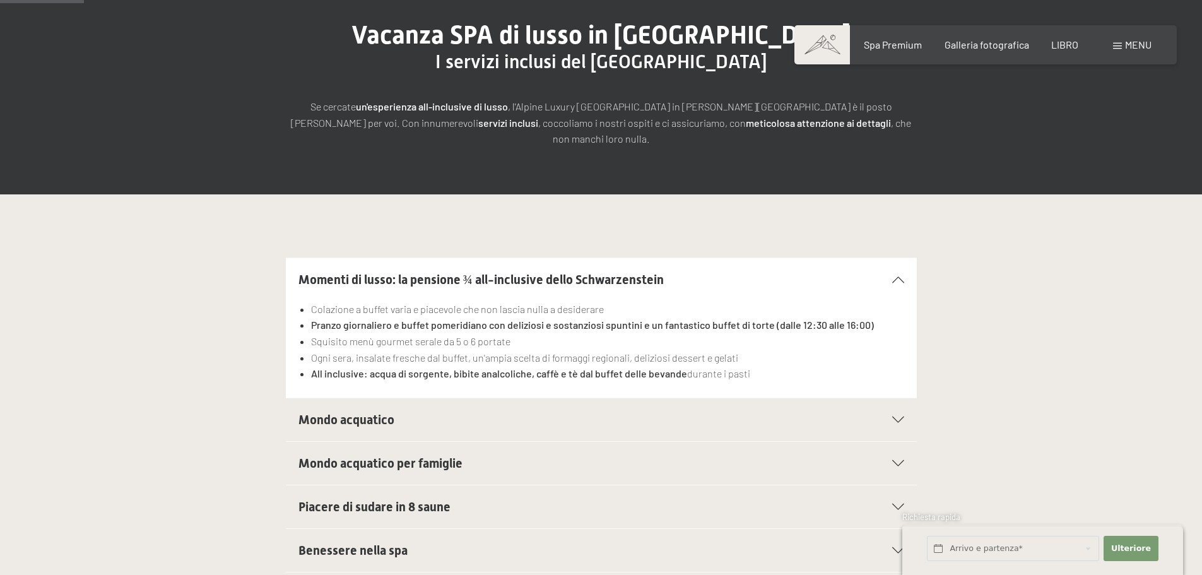
scroll to position [189, 0]
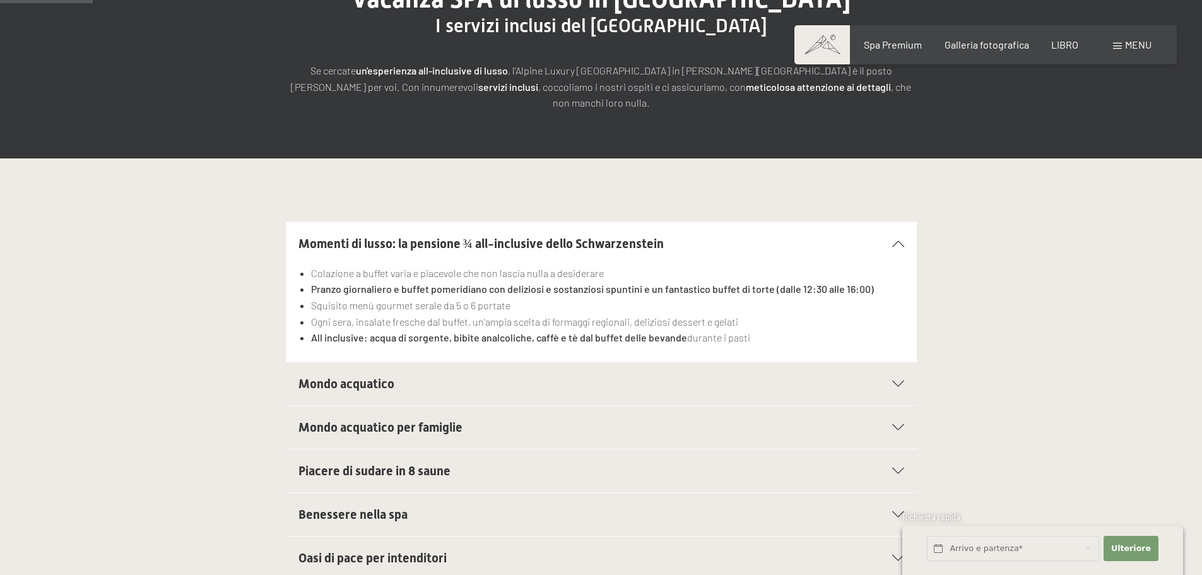
click at [900, 363] on div "Mondo acquatico" at bounding box center [601, 383] width 606 height 43
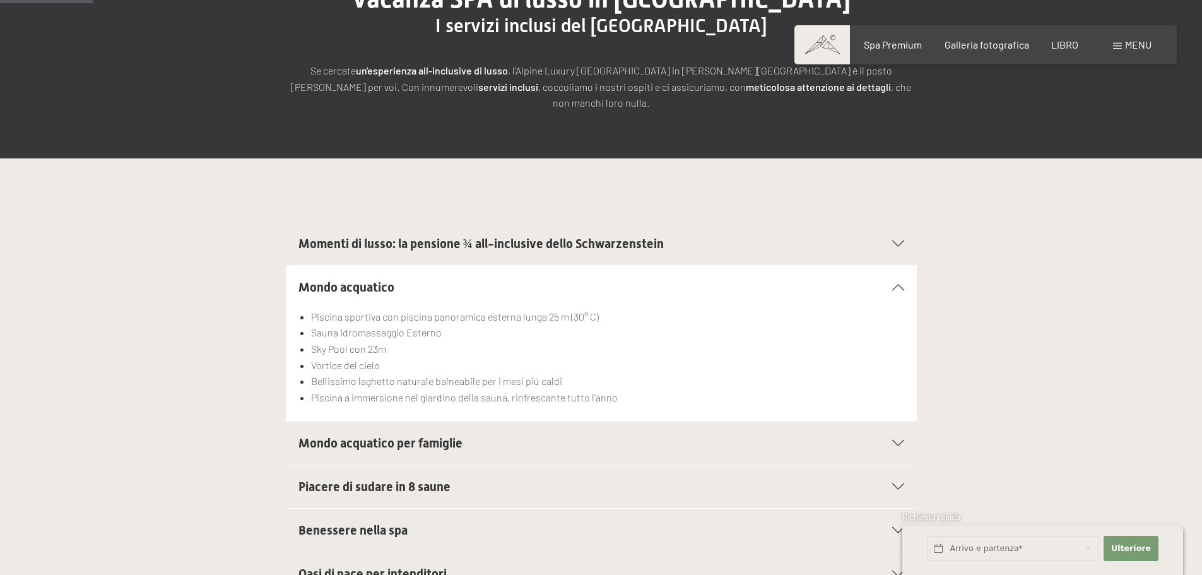
click at [901, 440] on icon at bounding box center [898, 443] width 12 height 6
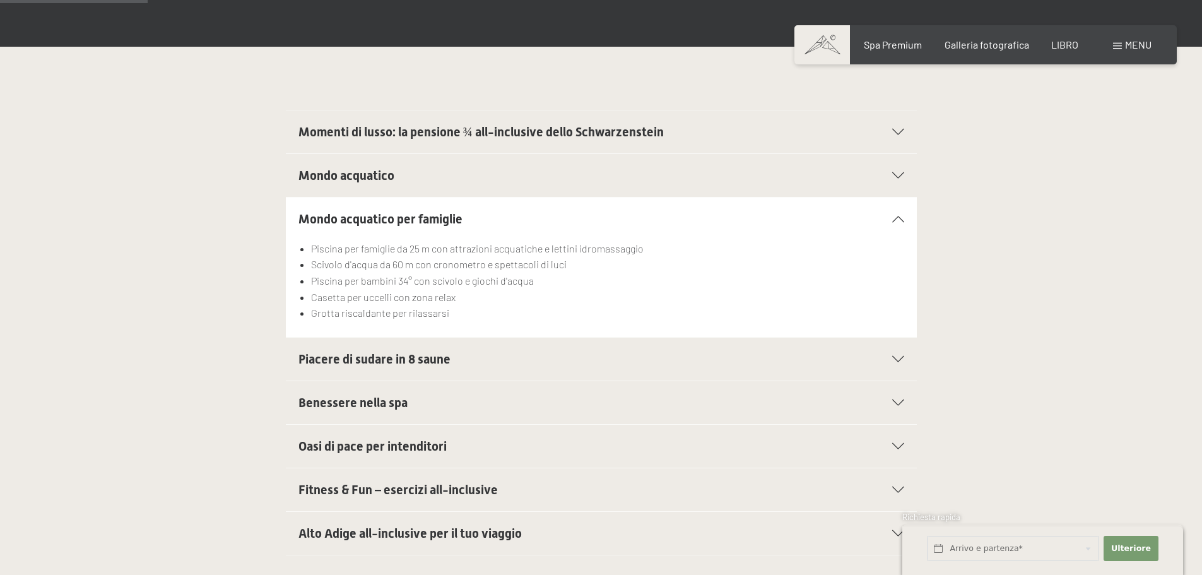
scroll to position [315, 0]
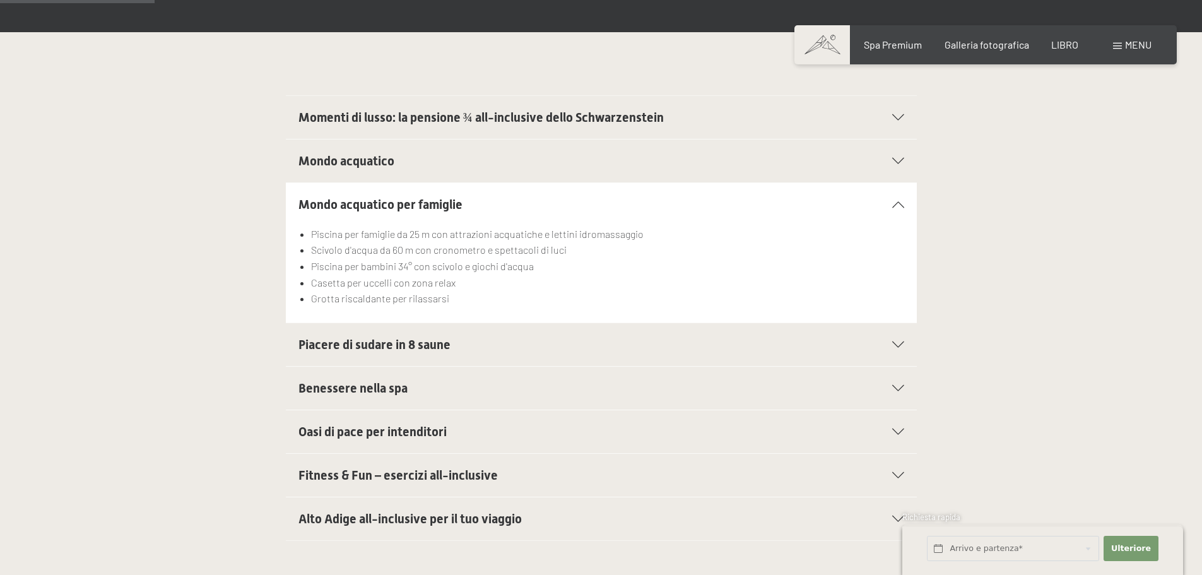
click at [892, 341] on icon at bounding box center [898, 344] width 12 height 6
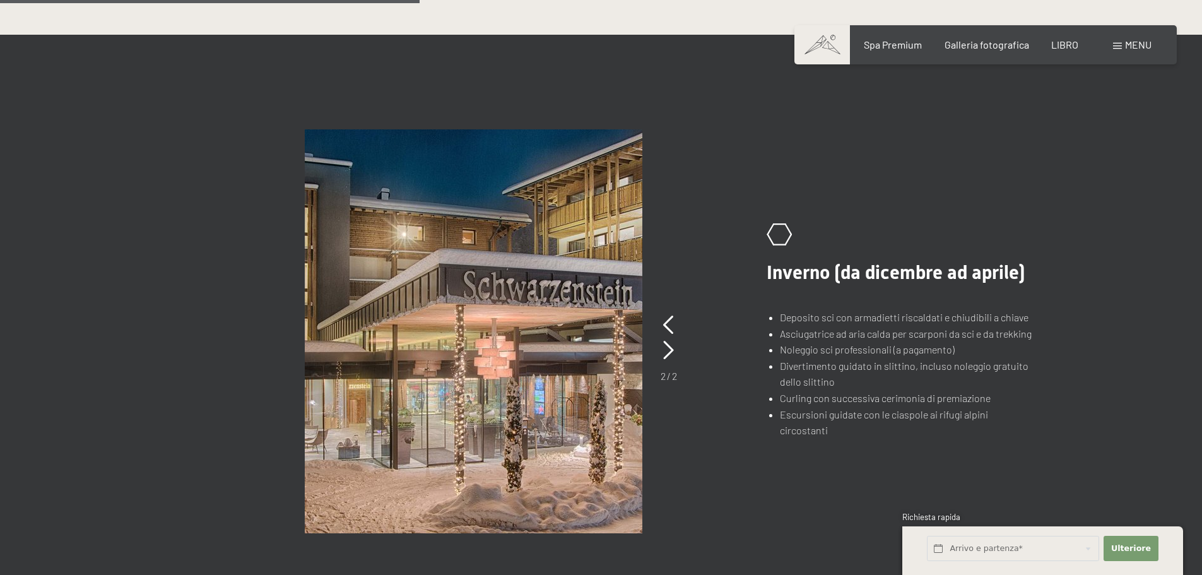
scroll to position [946, 0]
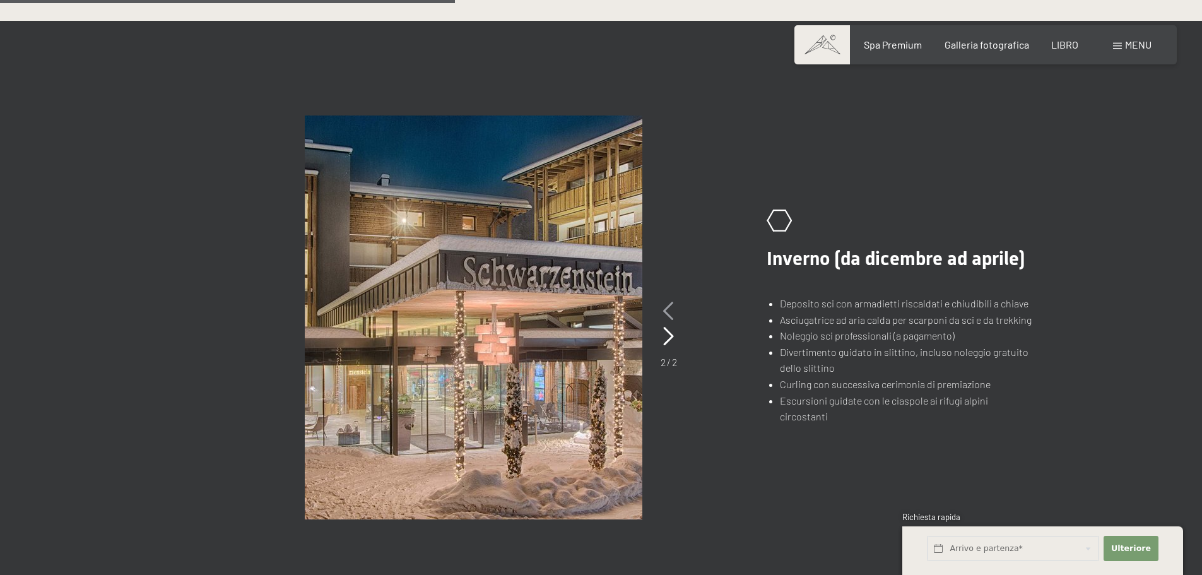
click at [666, 302] on icon at bounding box center [668, 311] width 11 height 19
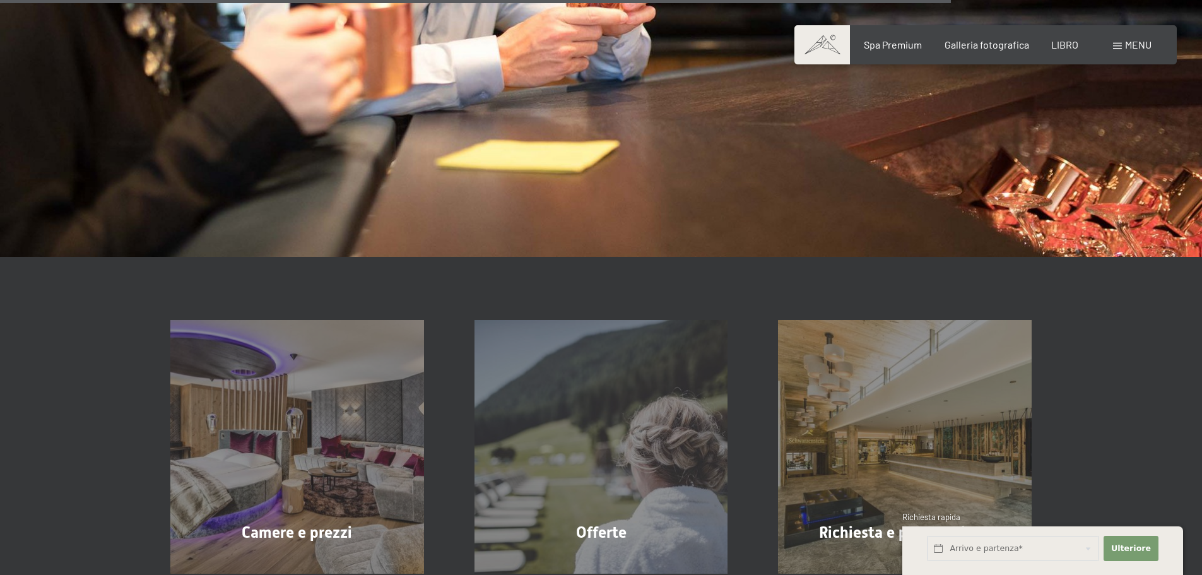
scroll to position [2145, 0]
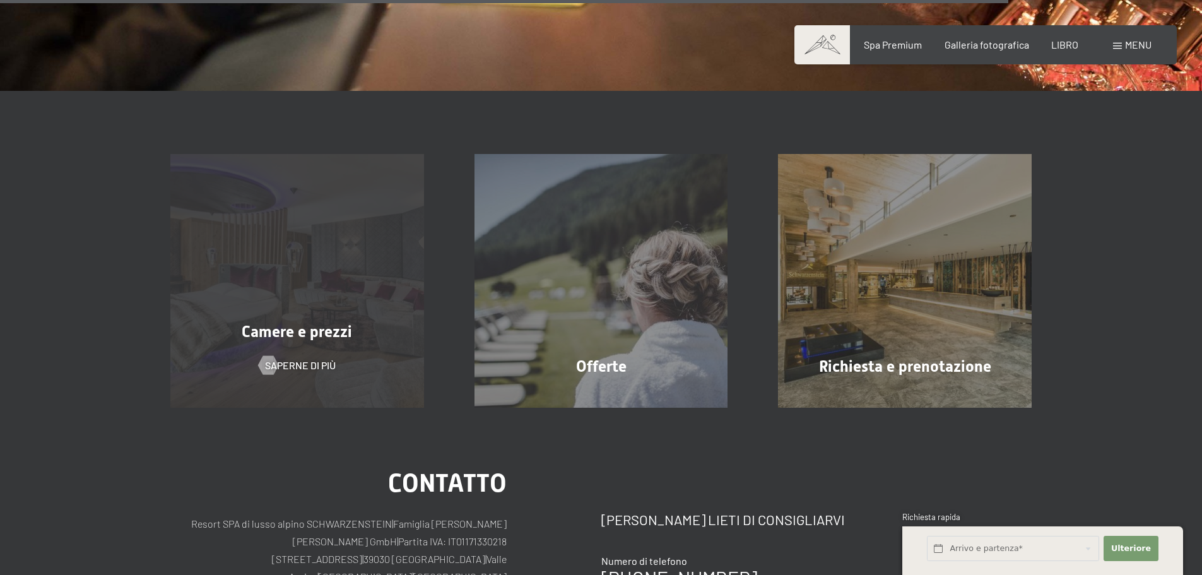
click at [303, 322] on font "Camere e prezzi" at bounding box center [297, 331] width 110 height 18
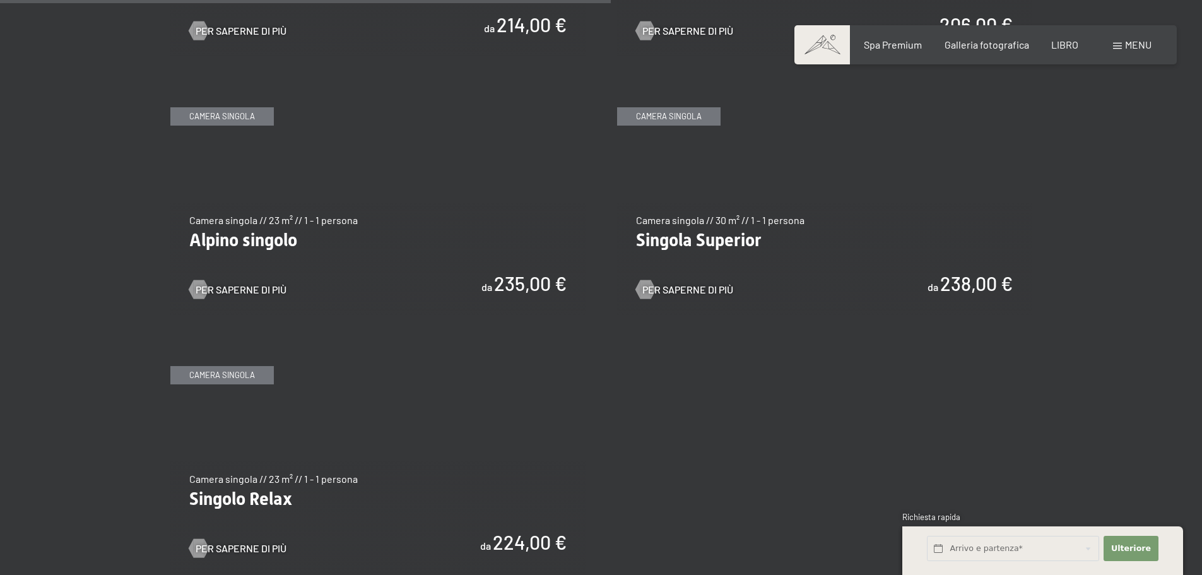
scroll to position [1766, 0]
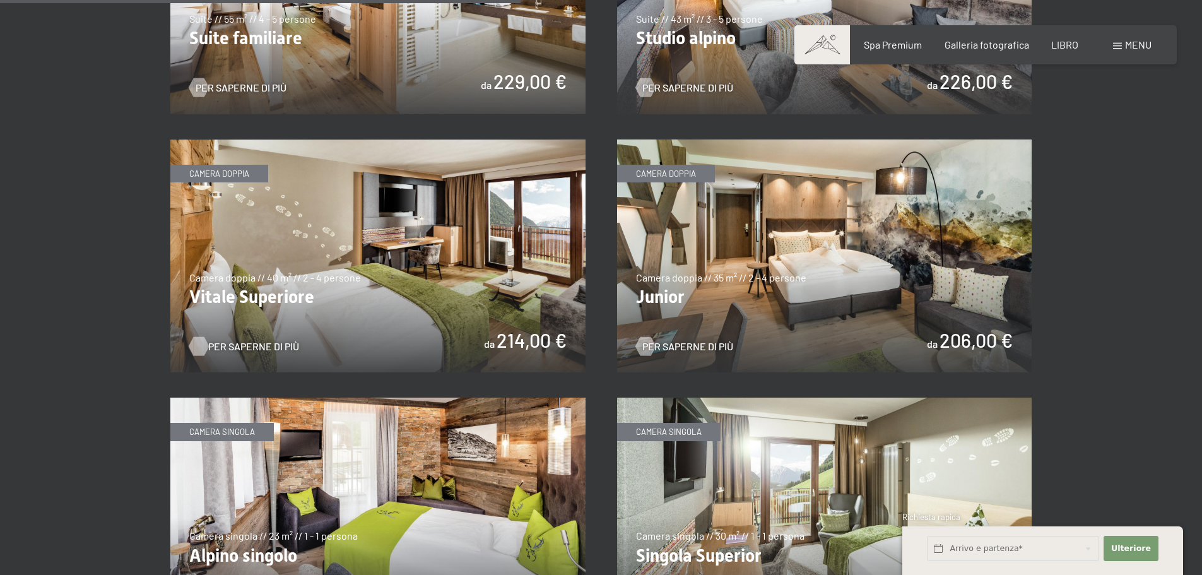
click at [258, 340] on font "Per saperne di più" at bounding box center [253, 346] width 91 height 12
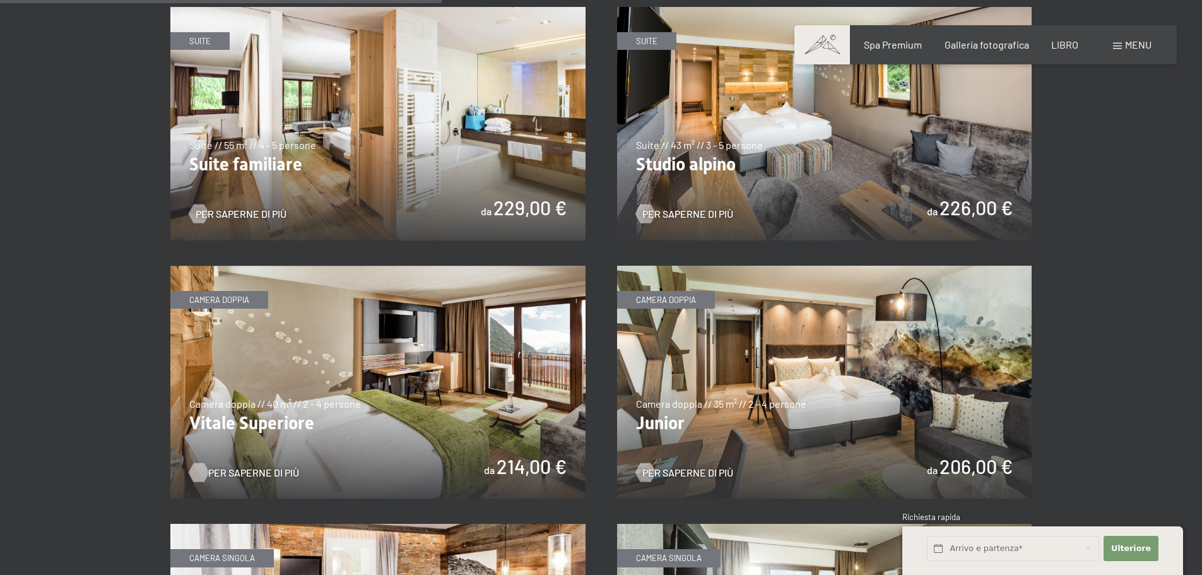
scroll to position [1198, 0]
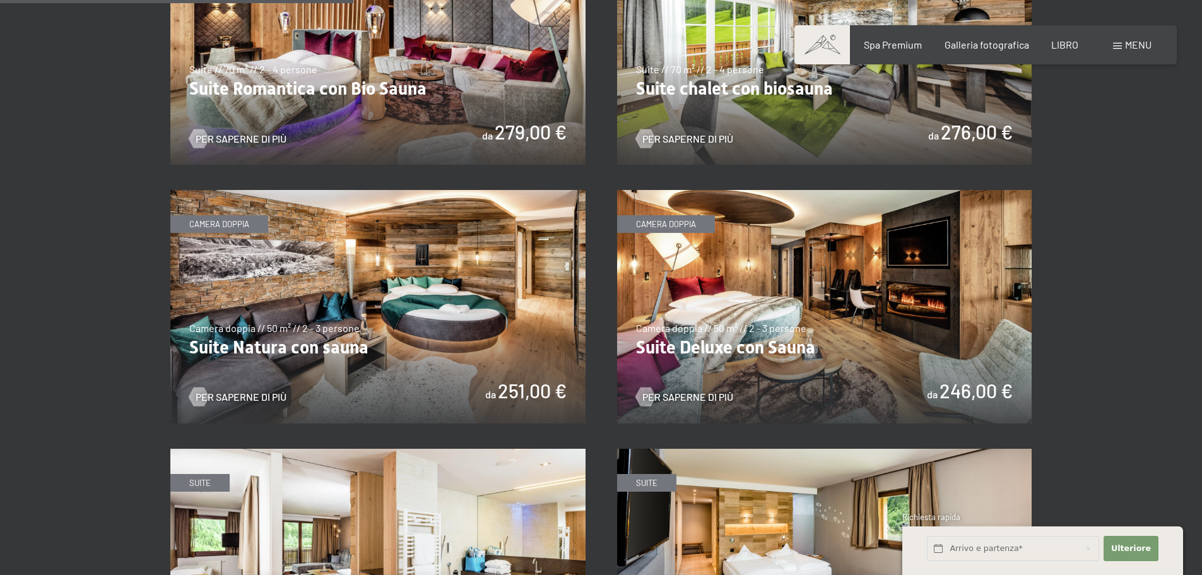
click at [845, 250] on img at bounding box center [824, 306] width 415 height 233
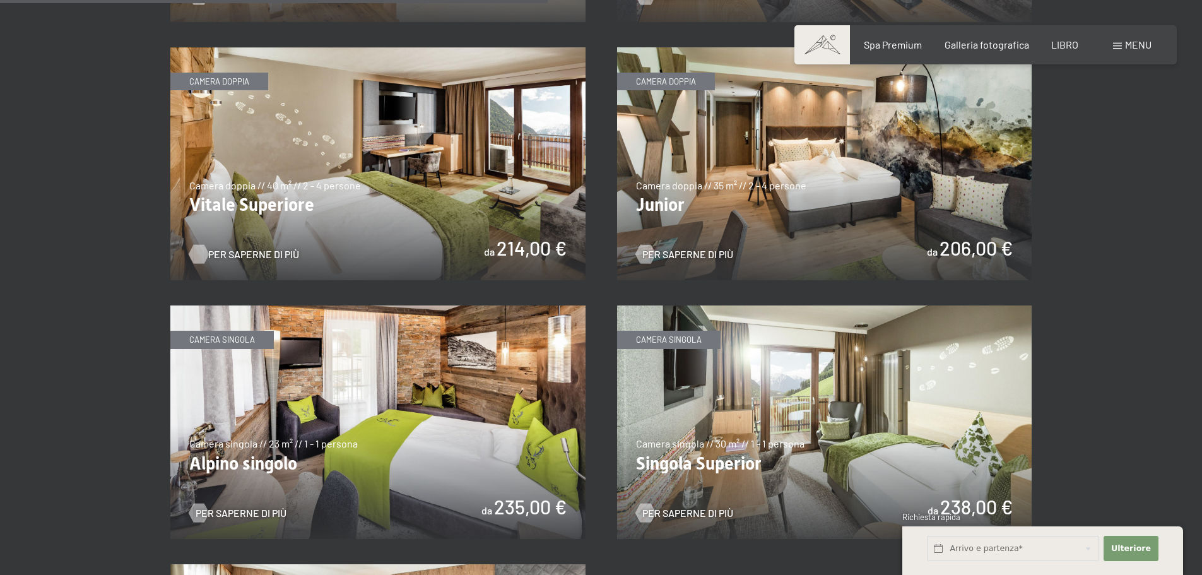
scroll to position [1829, 0]
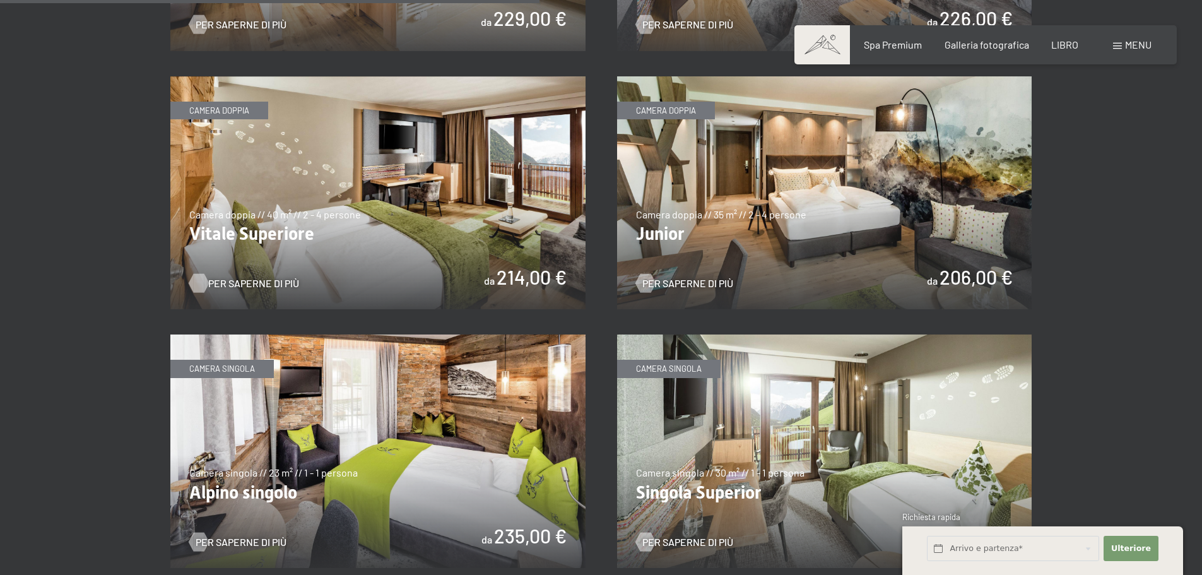
click at [843, 169] on img at bounding box center [824, 192] width 415 height 233
click at [272, 200] on img at bounding box center [377, 192] width 415 height 233
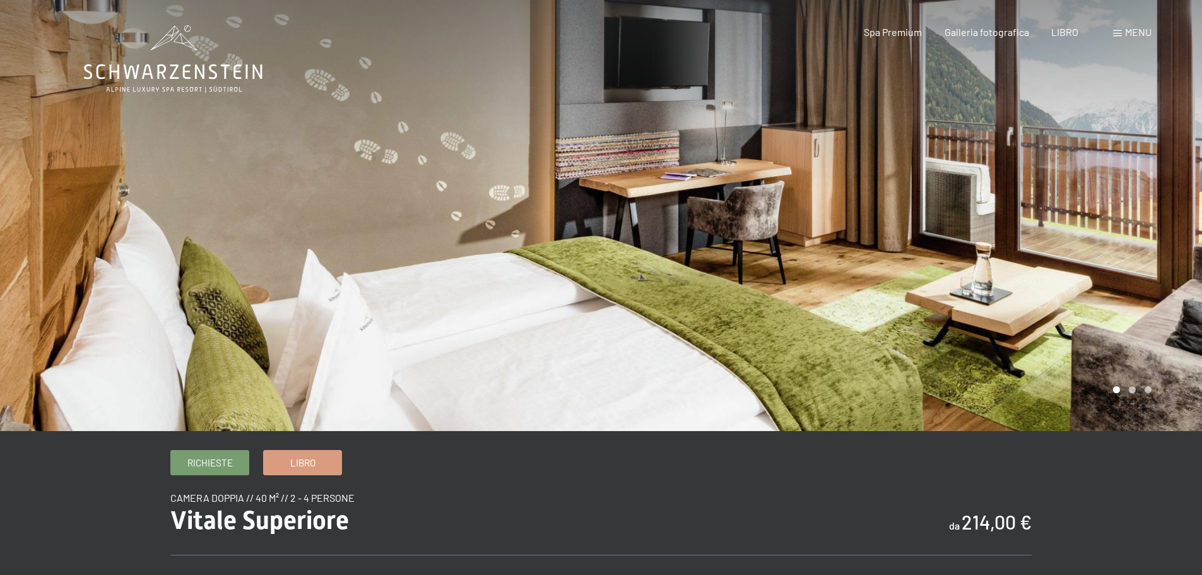
click at [1163, 224] on div at bounding box center [901, 215] width 601 height 431
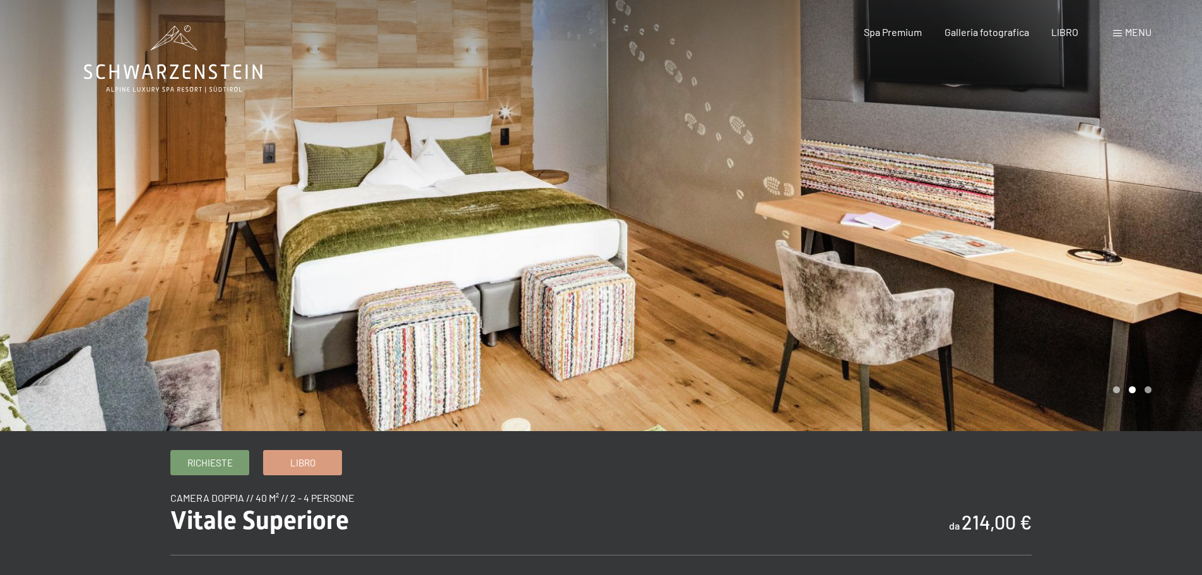
click at [1163, 224] on div at bounding box center [901, 215] width 601 height 431
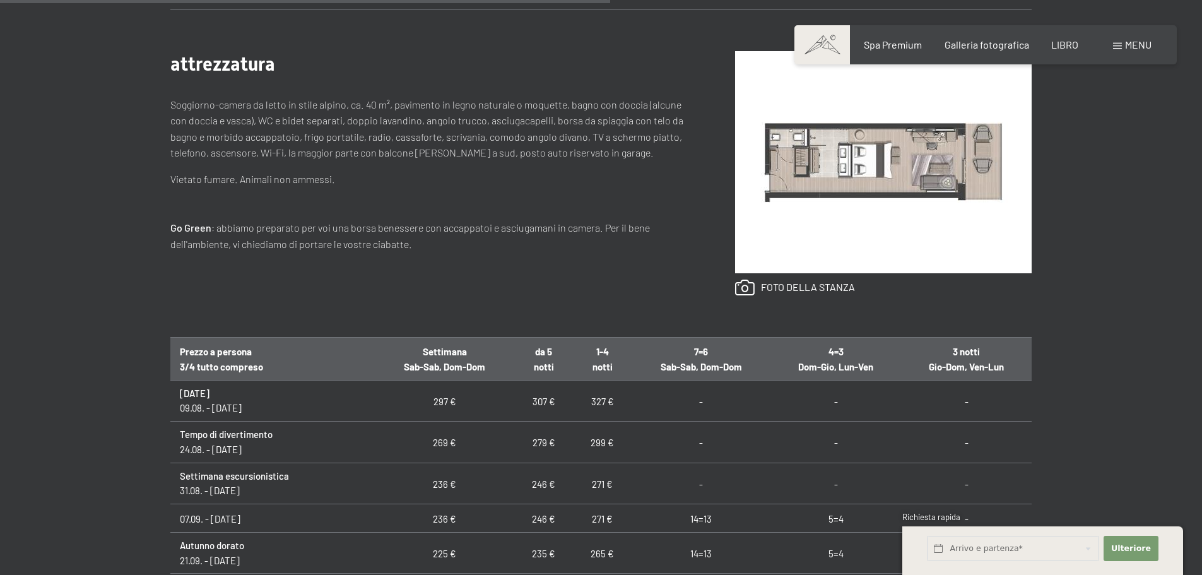
scroll to position [378, 0]
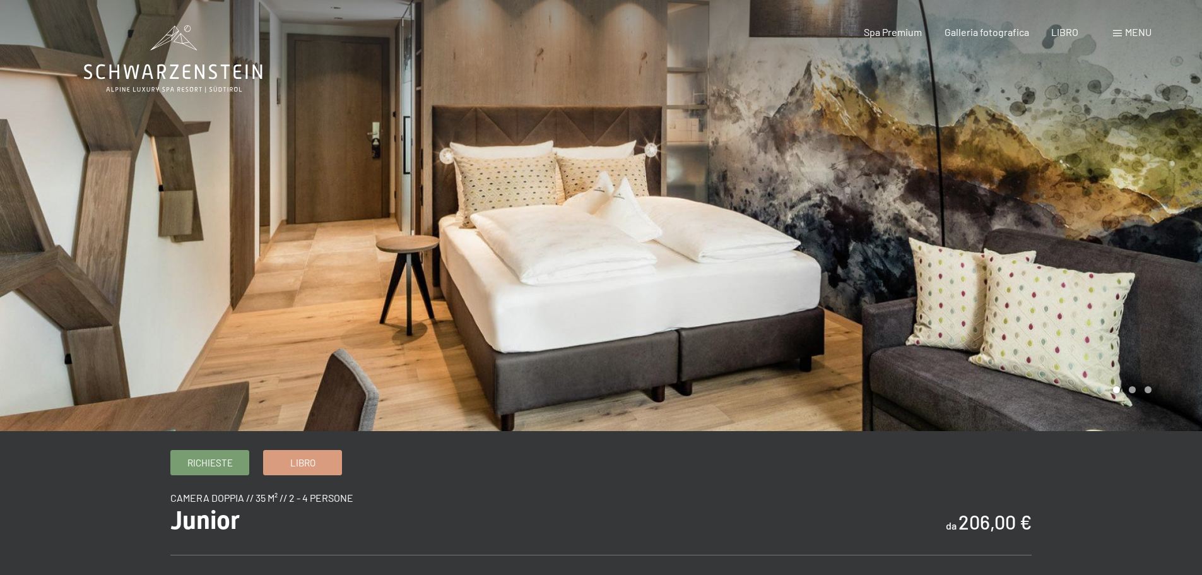
click at [1097, 272] on div at bounding box center [901, 215] width 601 height 431
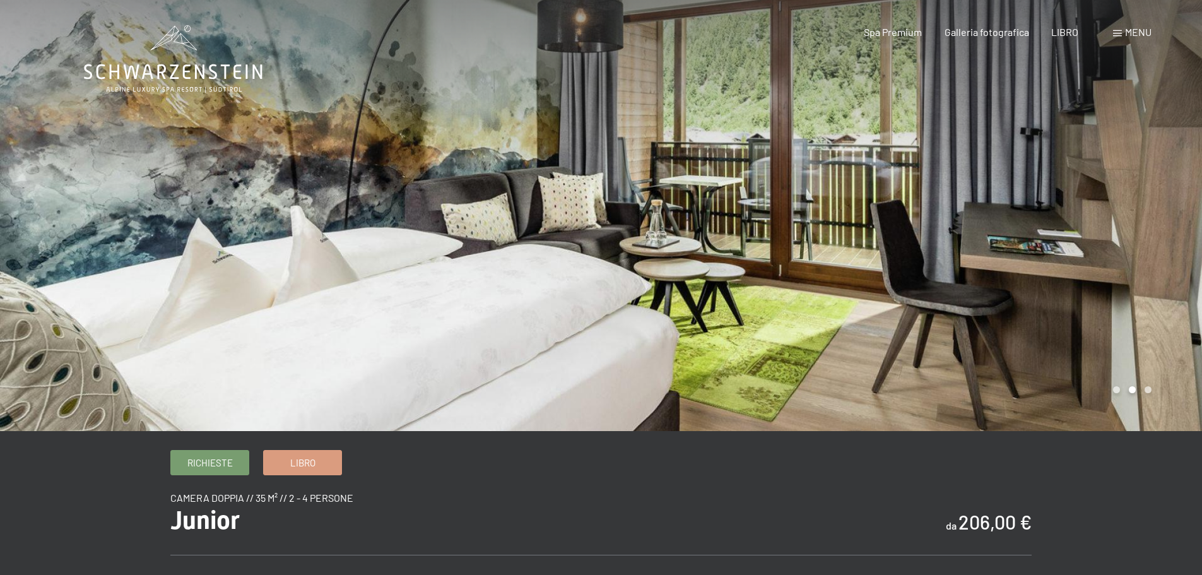
click at [1097, 272] on div at bounding box center [901, 215] width 601 height 431
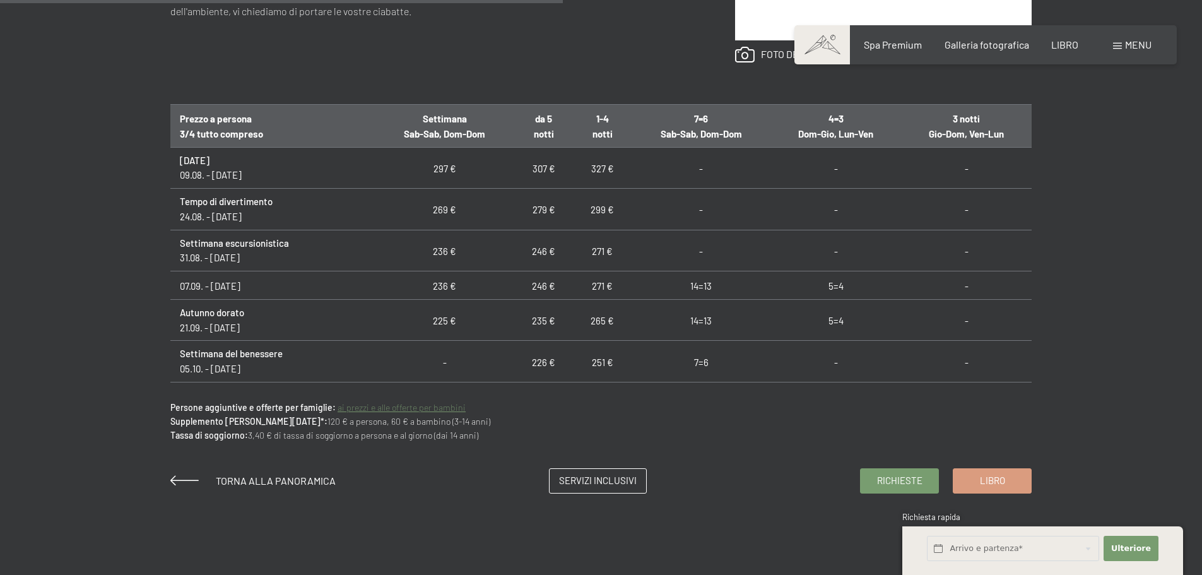
scroll to position [757, 0]
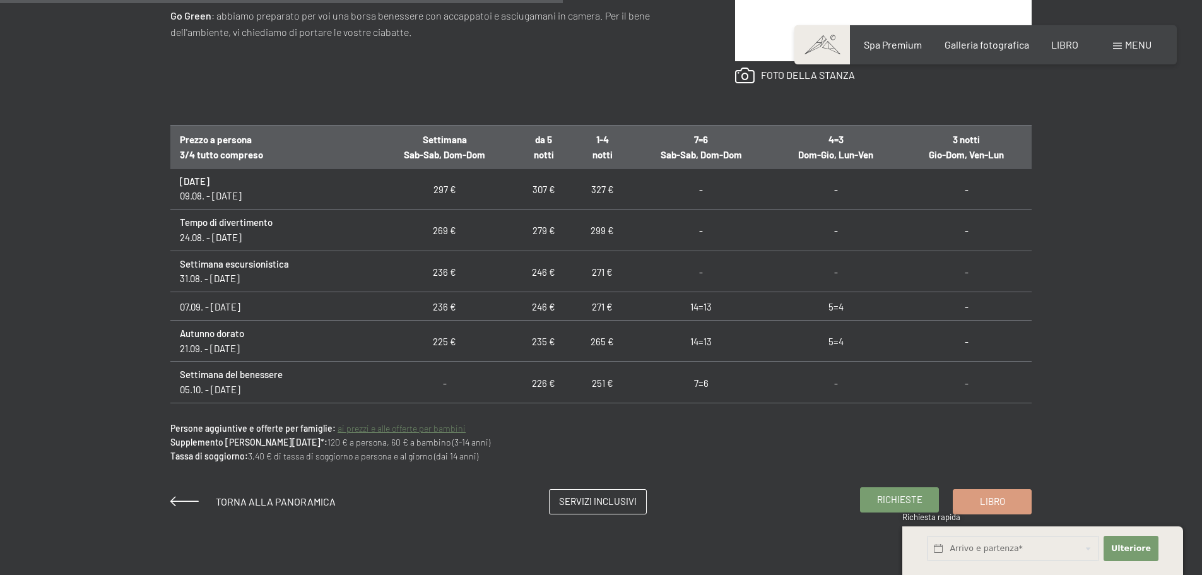
click at [892, 500] on font "Richieste" at bounding box center [899, 498] width 45 height 11
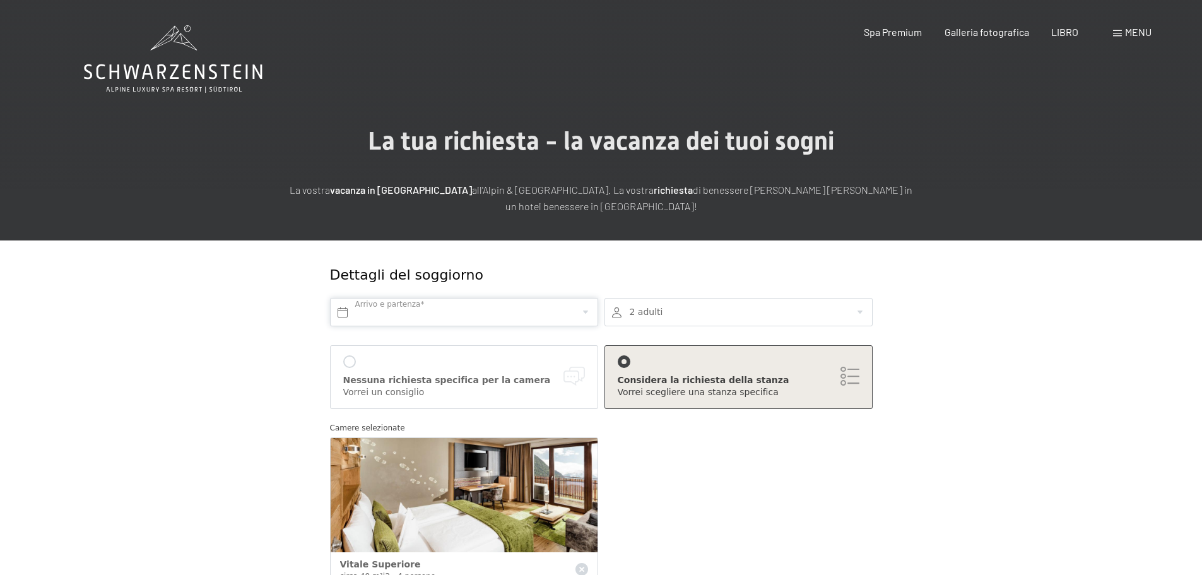
click at [437, 313] on input "text" at bounding box center [464, 312] width 268 height 28
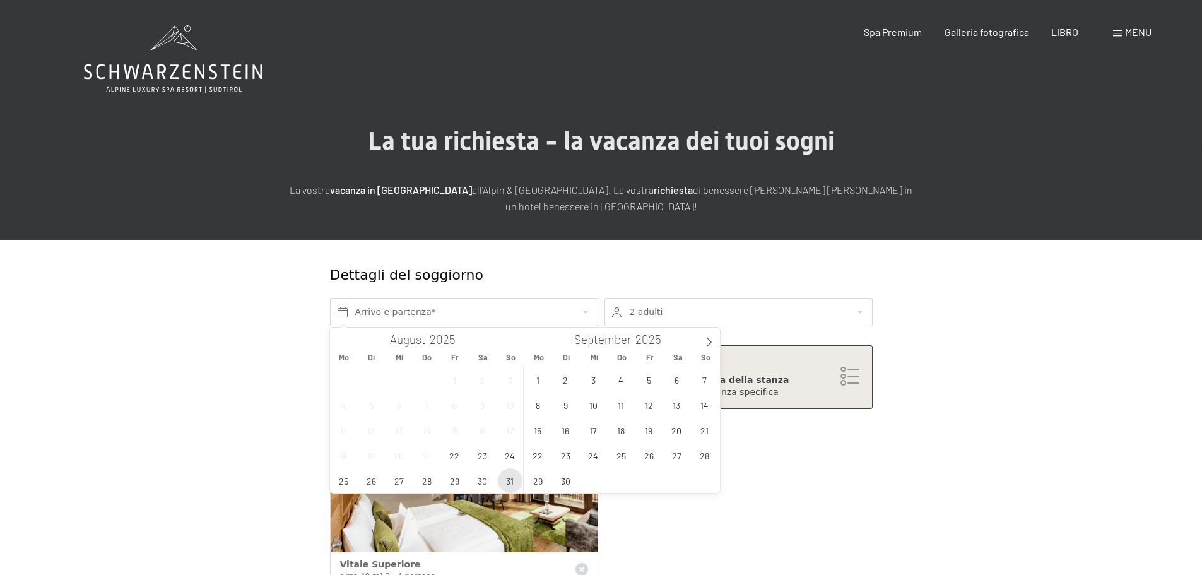
click at [513, 483] on span "31" at bounding box center [510, 480] width 25 height 25
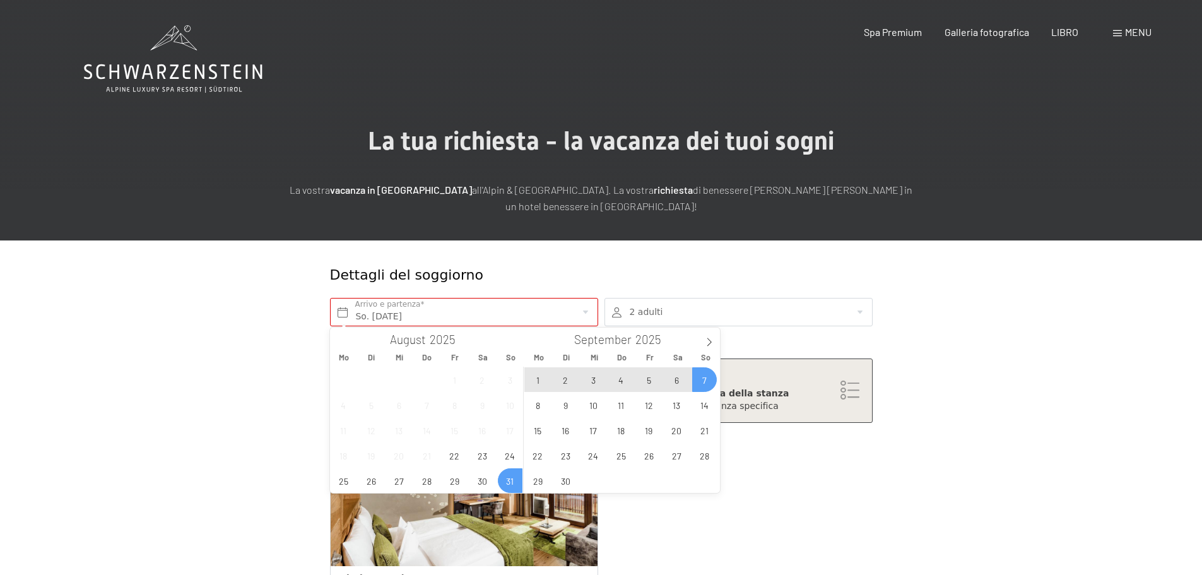
click at [708, 372] on span "7" at bounding box center [704, 379] width 25 height 25
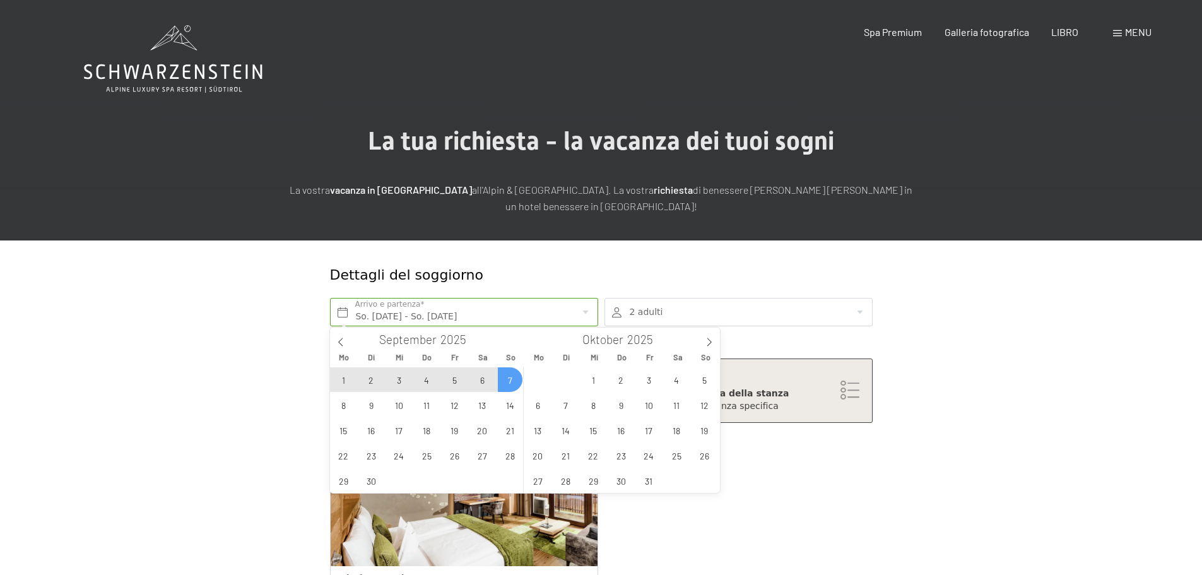
click at [509, 377] on span "7" at bounding box center [510, 379] width 25 height 25
click at [334, 341] on span at bounding box center [340, 337] width 21 height 21
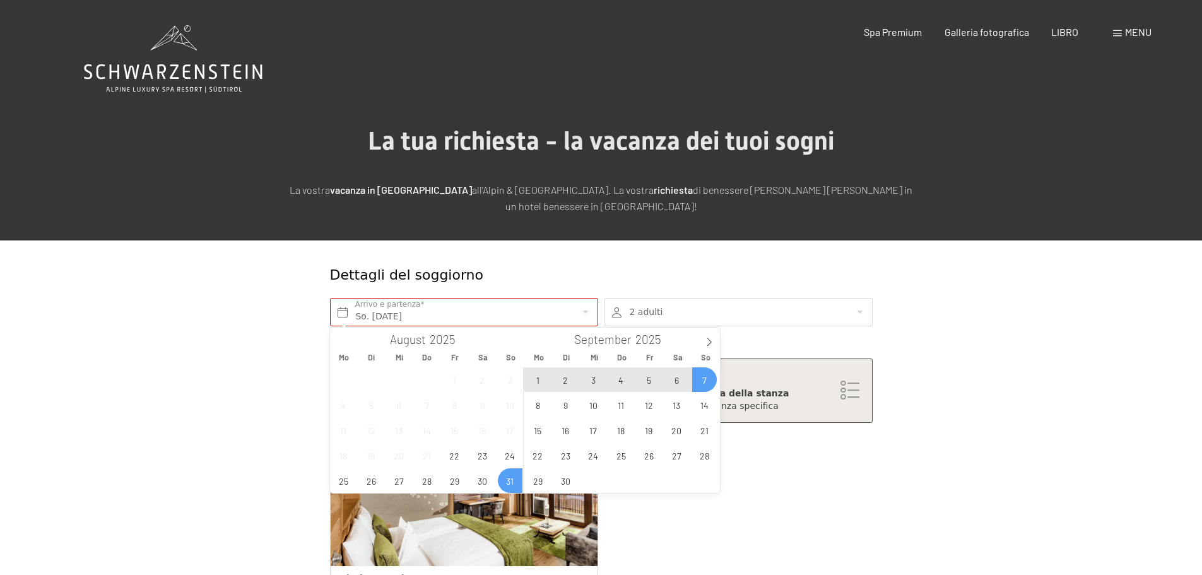
click at [515, 483] on span "31" at bounding box center [510, 480] width 25 height 25
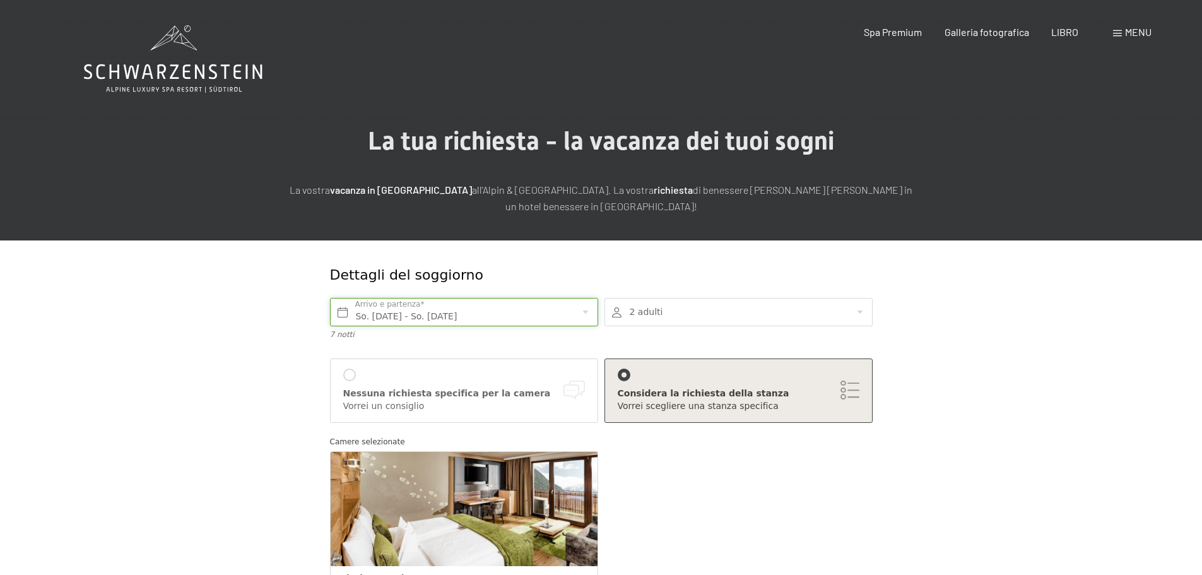
click at [519, 308] on input "So. 31.08.2025 - So. 07.09.2025" at bounding box center [464, 312] width 268 height 28
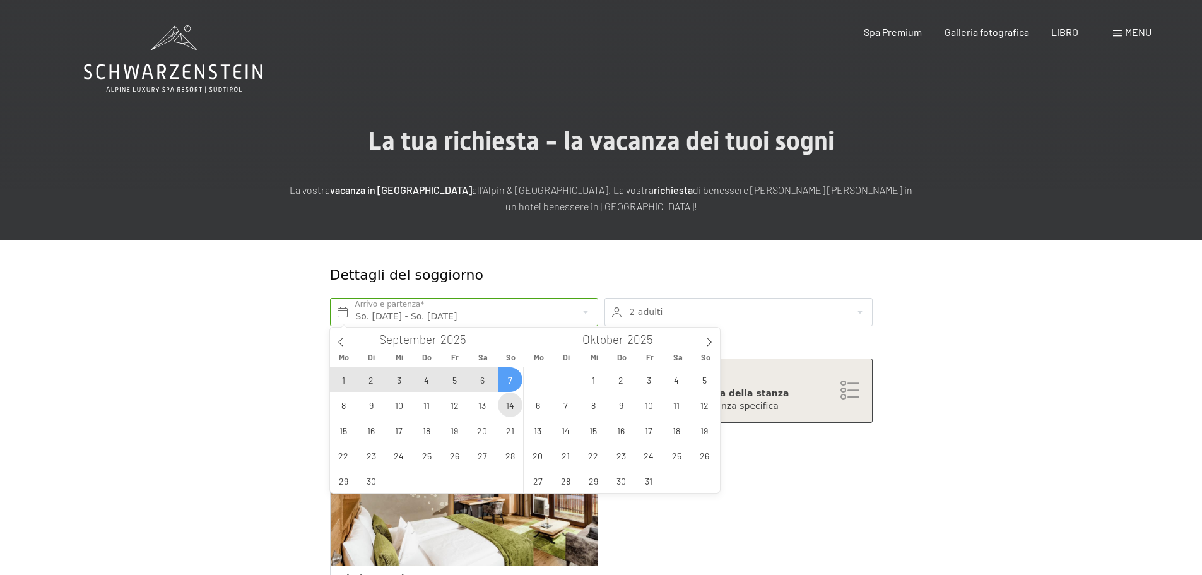
click at [511, 402] on span "14" at bounding box center [510, 404] width 25 height 25
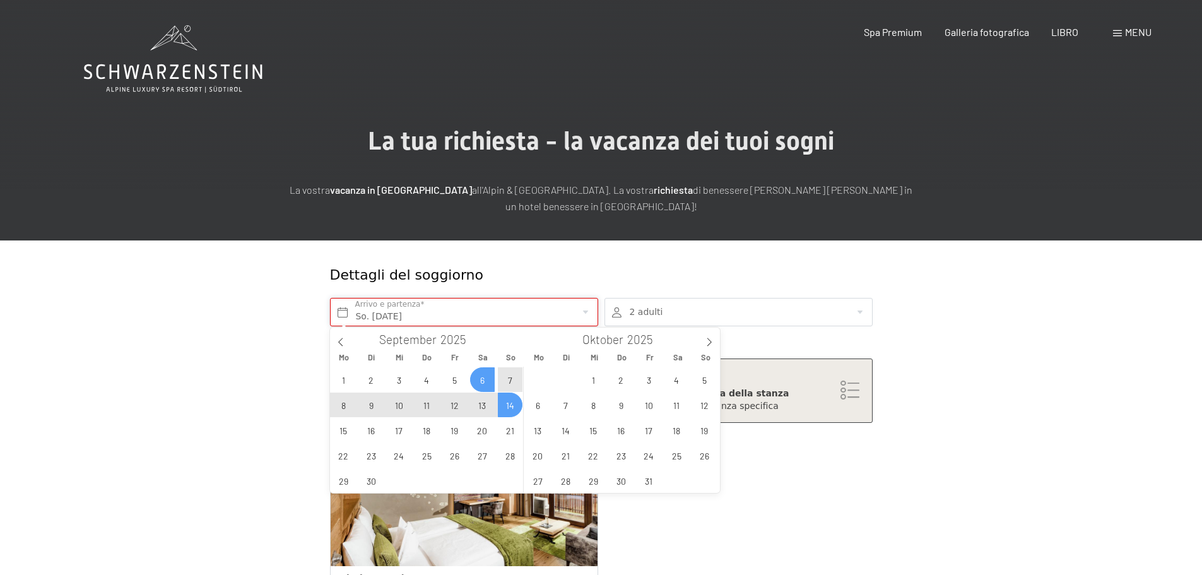
click at [390, 311] on input "So. 14.09.2025" at bounding box center [464, 312] width 268 height 28
click at [511, 381] on span "7" at bounding box center [510, 379] width 25 height 25
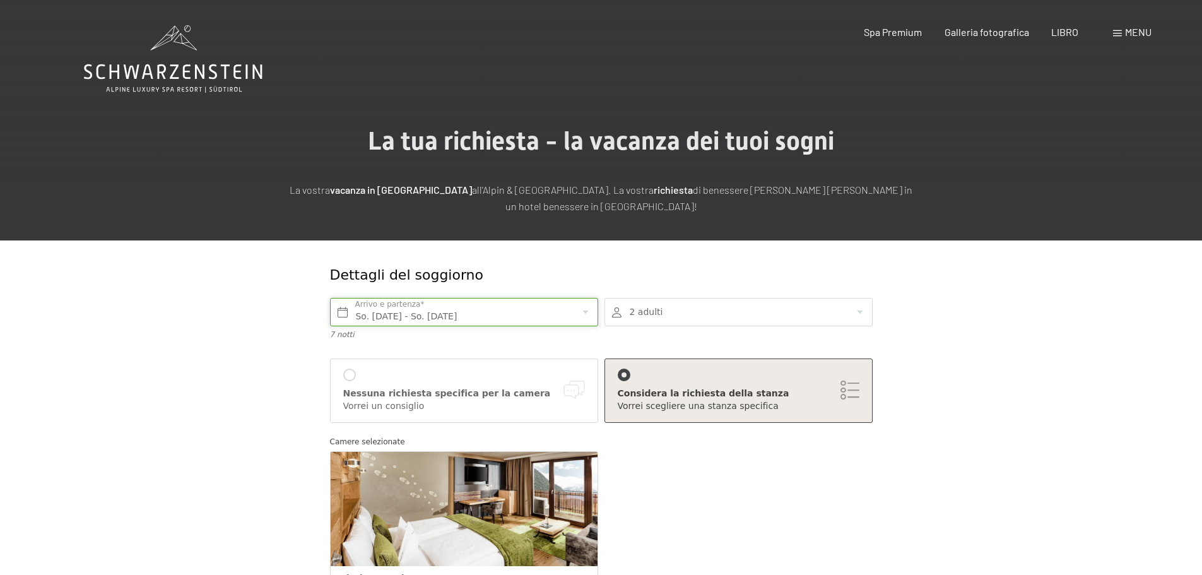
click at [394, 308] on input "So. 07.09.2025 - So. 14.09.2025" at bounding box center [464, 312] width 268 height 28
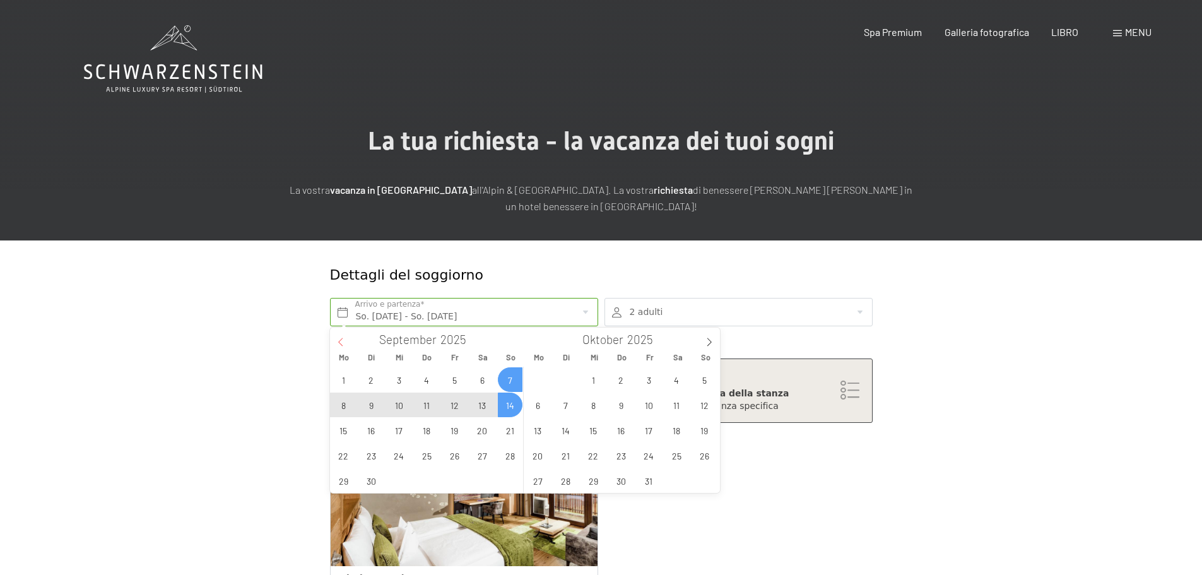
click at [339, 342] on icon at bounding box center [340, 341] width 9 height 9
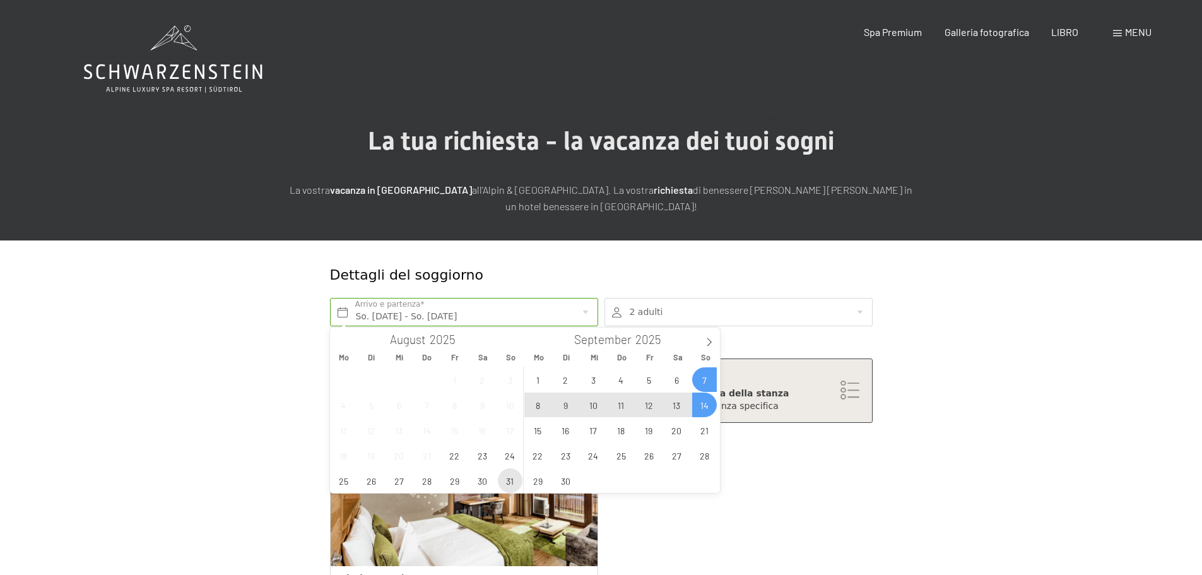
click at [512, 484] on span "31" at bounding box center [510, 480] width 25 height 25
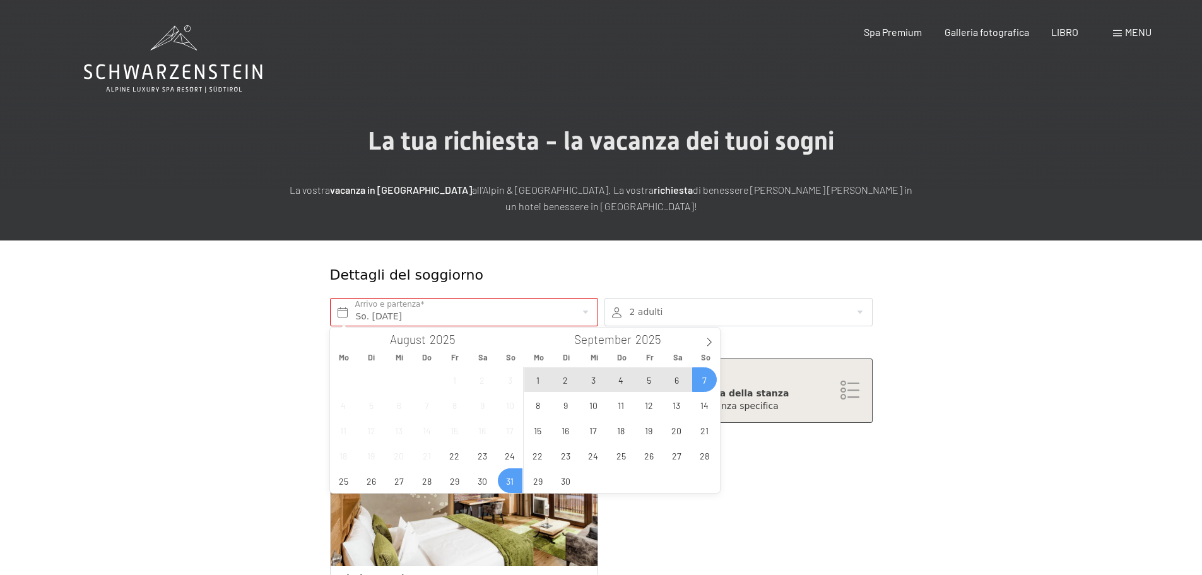
click at [707, 376] on span "7" at bounding box center [704, 379] width 25 height 25
type input "So. 31.08.2025 - So. 07.09.2025"
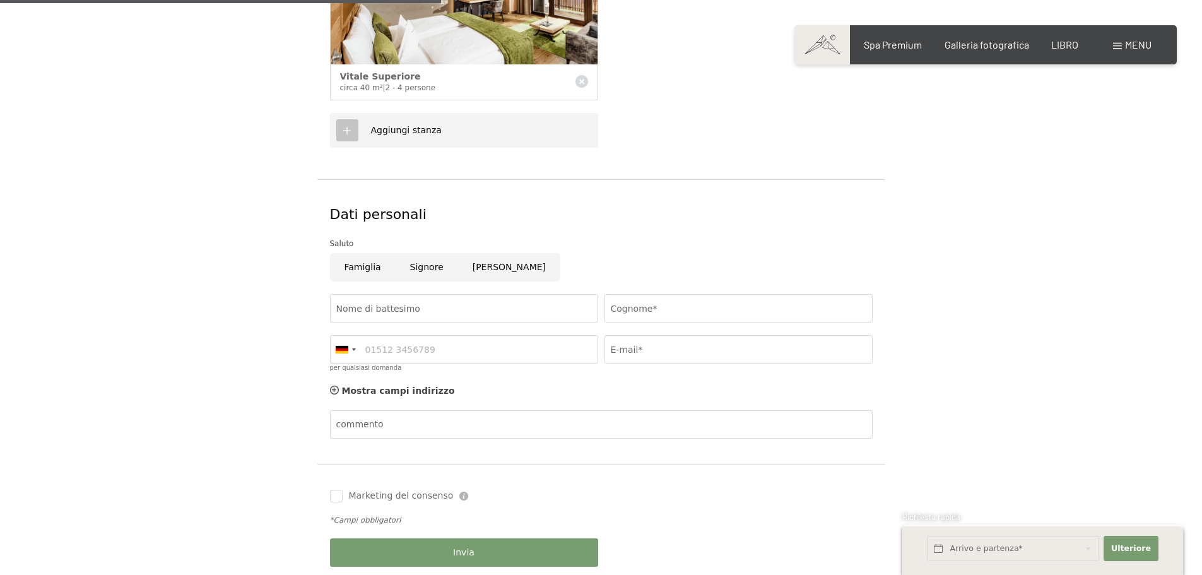
scroll to position [505, 0]
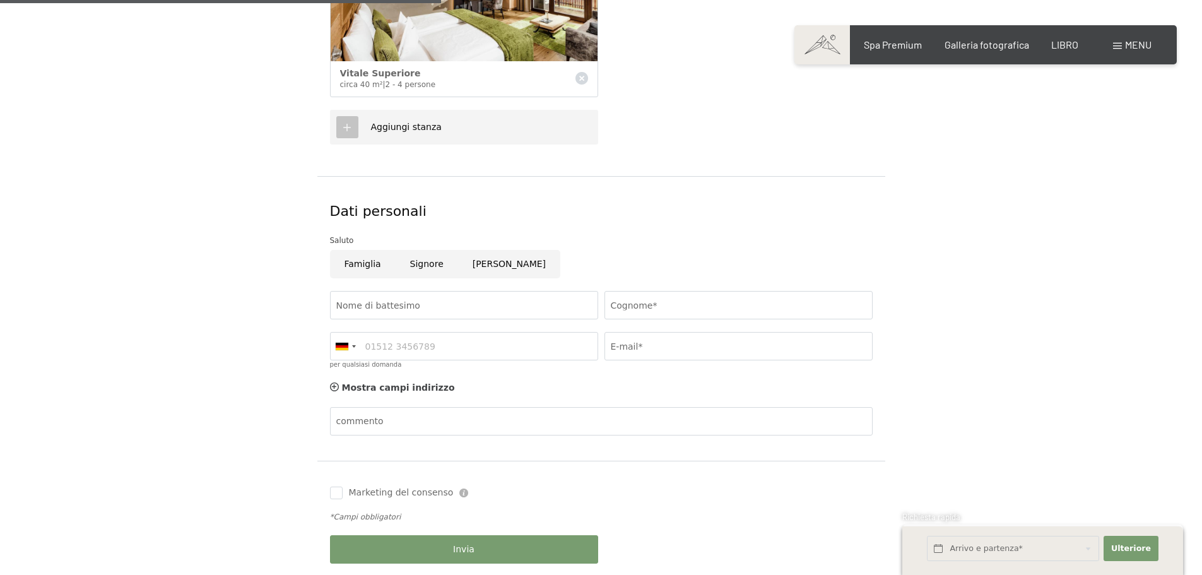
click at [353, 255] on input "Famiglia" at bounding box center [363, 264] width 66 height 28
radio input "true"
click at [380, 301] on input "Nome di battesimo" at bounding box center [464, 305] width 268 height 28
type input "STEFANO"
click at [647, 309] on input "Cognome*" at bounding box center [738, 305] width 268 height 28
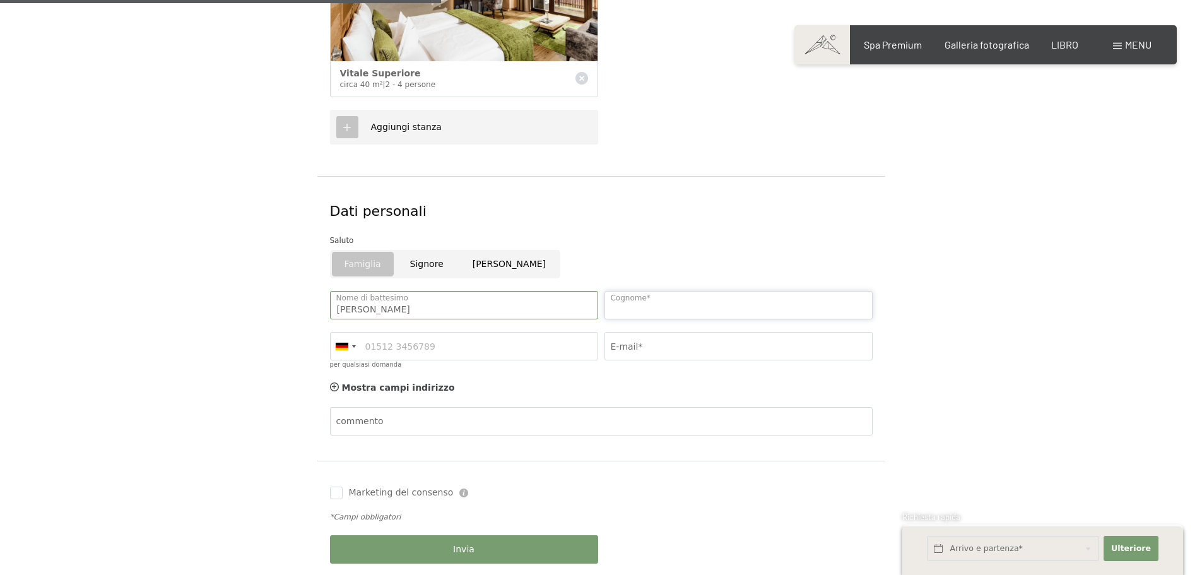
type input "SAVOIA"
click at [636, 350] on input "E-mail*" at bounding box center [738, 346] width 268 height 28
type input "ssavoia.job@gmail.com"
click at [397, 351] on input "per qualsiasi domanda" at bounding box center [464, 346] width 268 height 28
type input "3480709000"
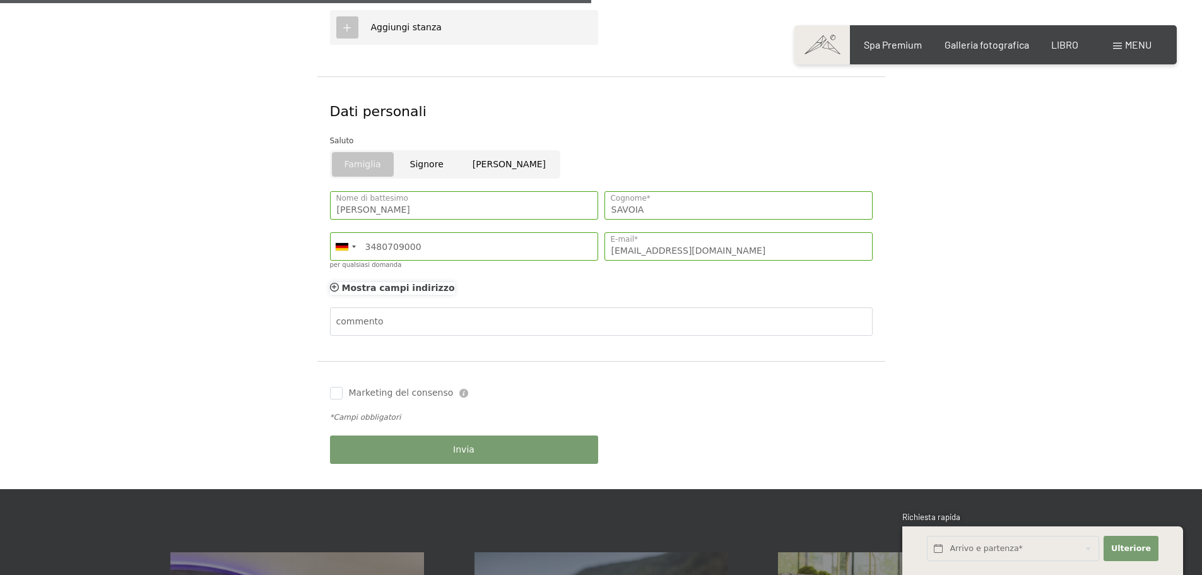
scroll to position [694, 0]
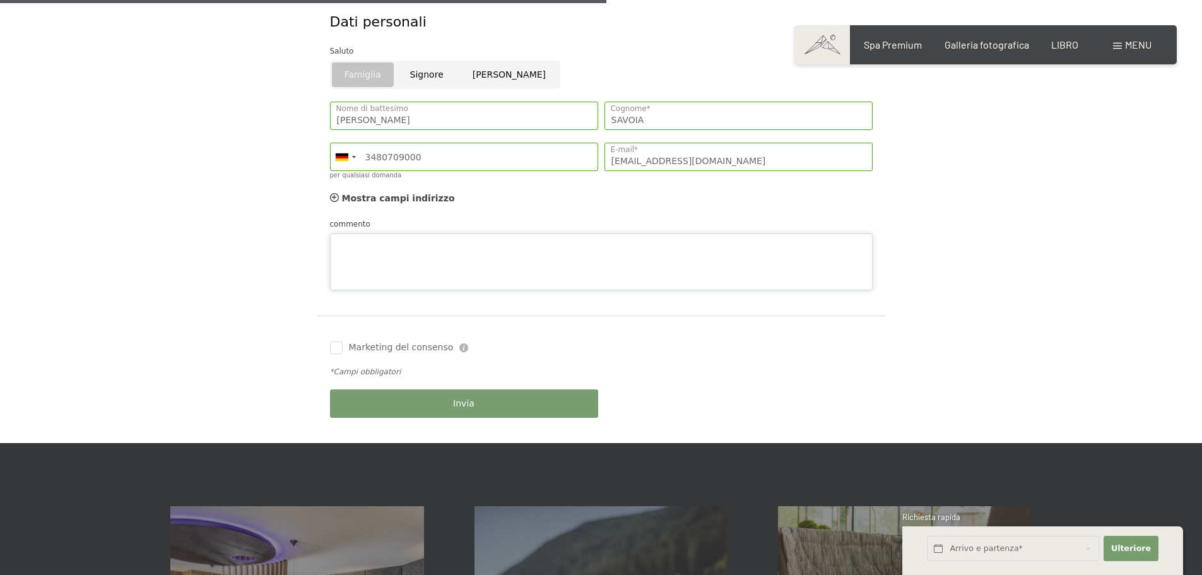
click at [384, 227] on div "commento" at bounding box center [601, 254] width 542 height 73
type textarea "ABBIAMO UN CANE"
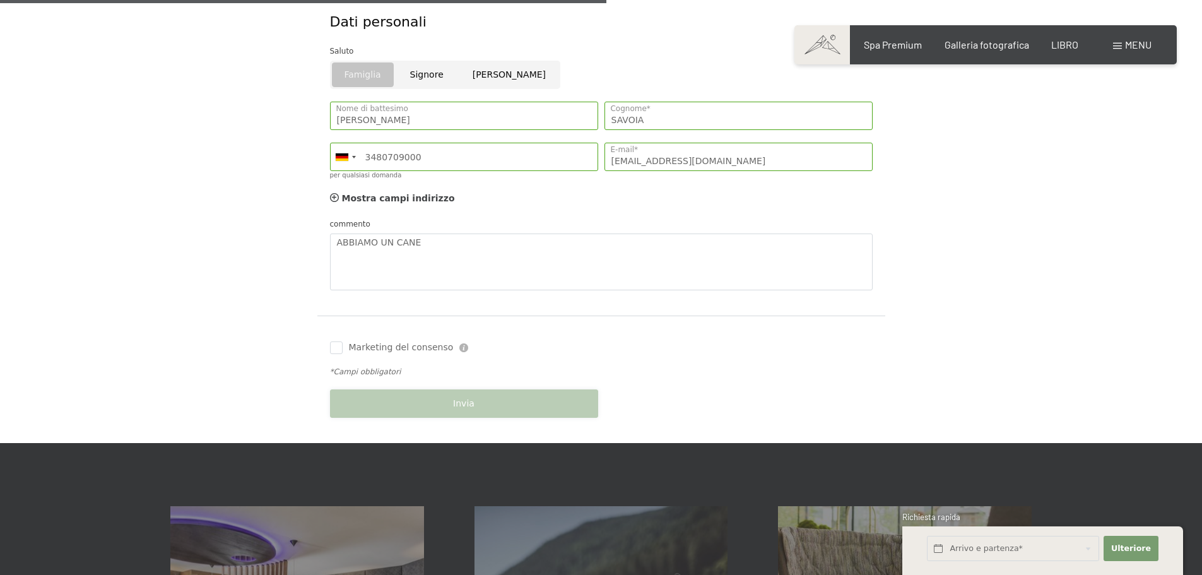
click at [468, 401] on div "Invia" at bounding box center [464, 403] width 274 height 41
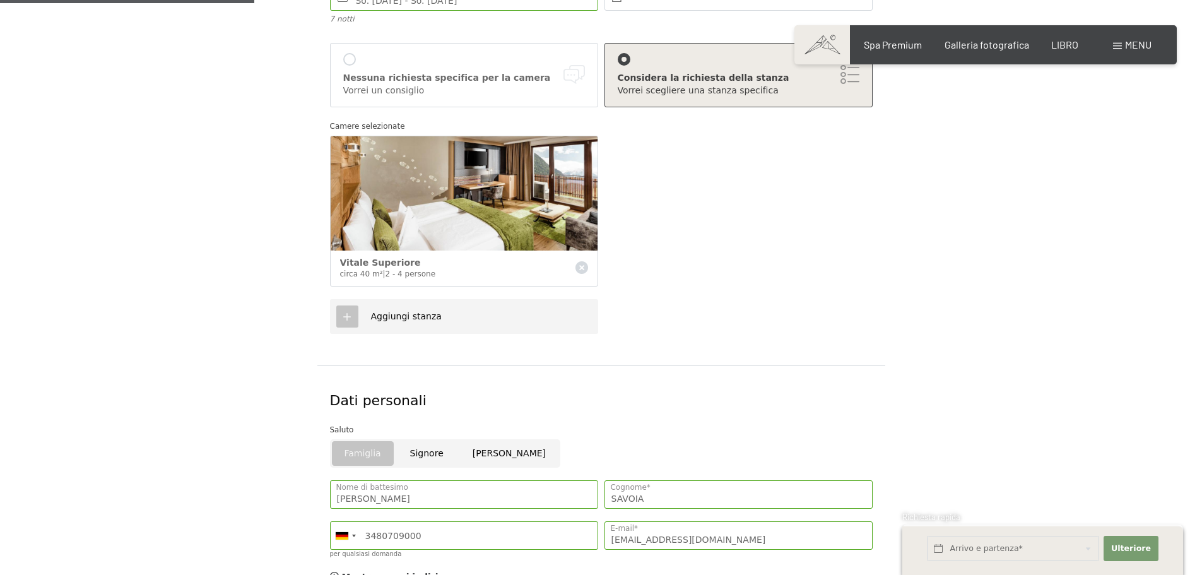
scroll to position [63, 0]
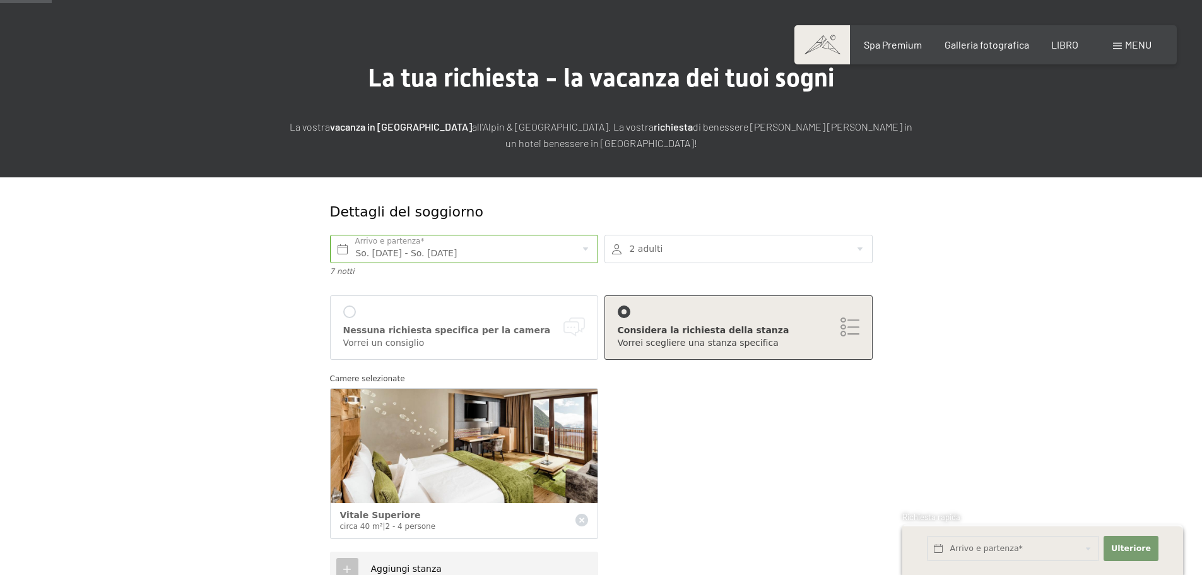
click at [861, 249] on div at bounding box center [738, 249] width 268 height 28
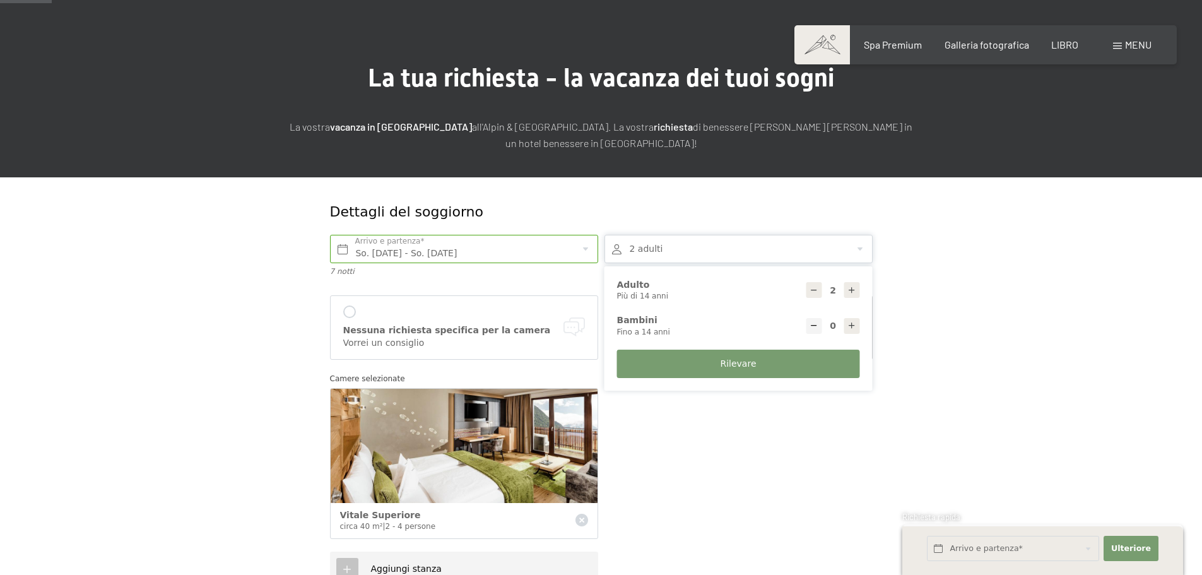
click at [848, 331] on div at bounding box center [852, 326] width 16 height 16
type input "1"
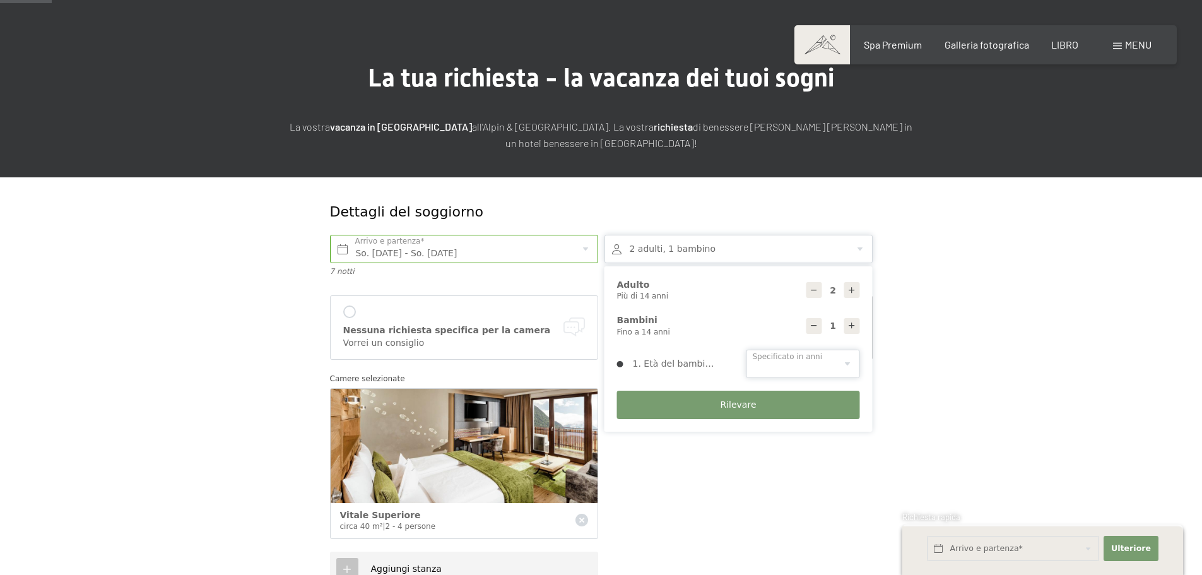
click at [835, 365] on select "0 1 2 3 4 5 6 7 8 9 10 11 12 13 14" at bounding box center [803, 363] width 114 height 28
click at [746, 349] on select "0 1 2 3 4 5 6 7 8 9 10 11 12 13 14" at bounding box center [803, 363] width 114 height 28
click at [843, 366] on select "0 1 2 3 4 5 6 7 8 9 10 11 12 13 14" at bounding box center [803, 363] width 114 height 28
select select "2"
click at [746, 349] on select "0 1 2 3 4 5 6 7 8 9 10 11 12 13 14" at bounding box center [803, 363] width 114 height 28
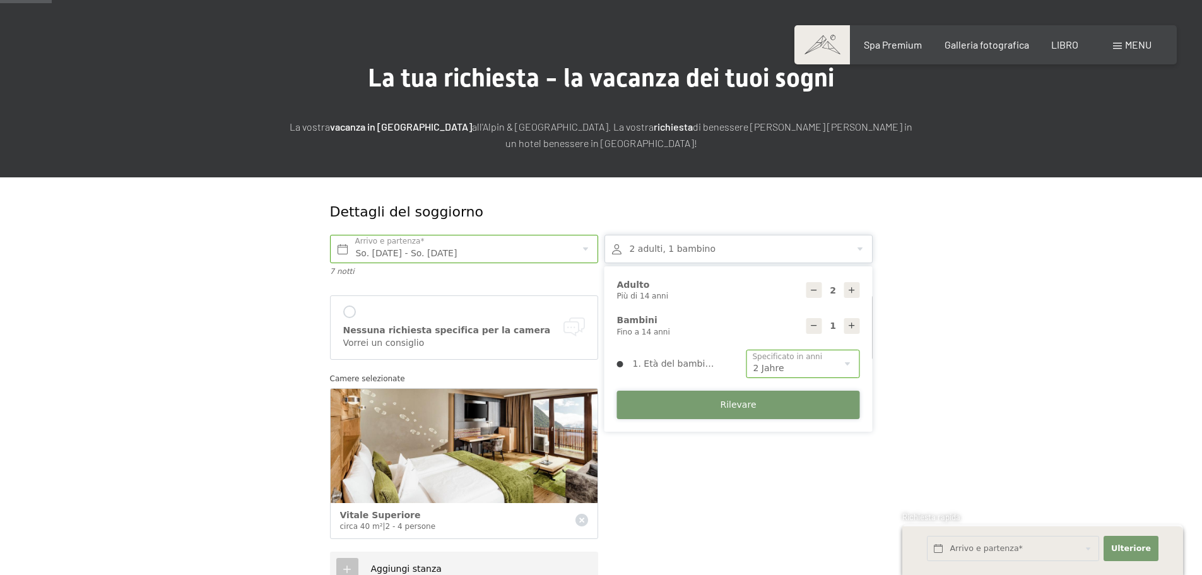
click at [722, 405] on font "Rilevare" at bounding box center [738, 404] width 36 height 10
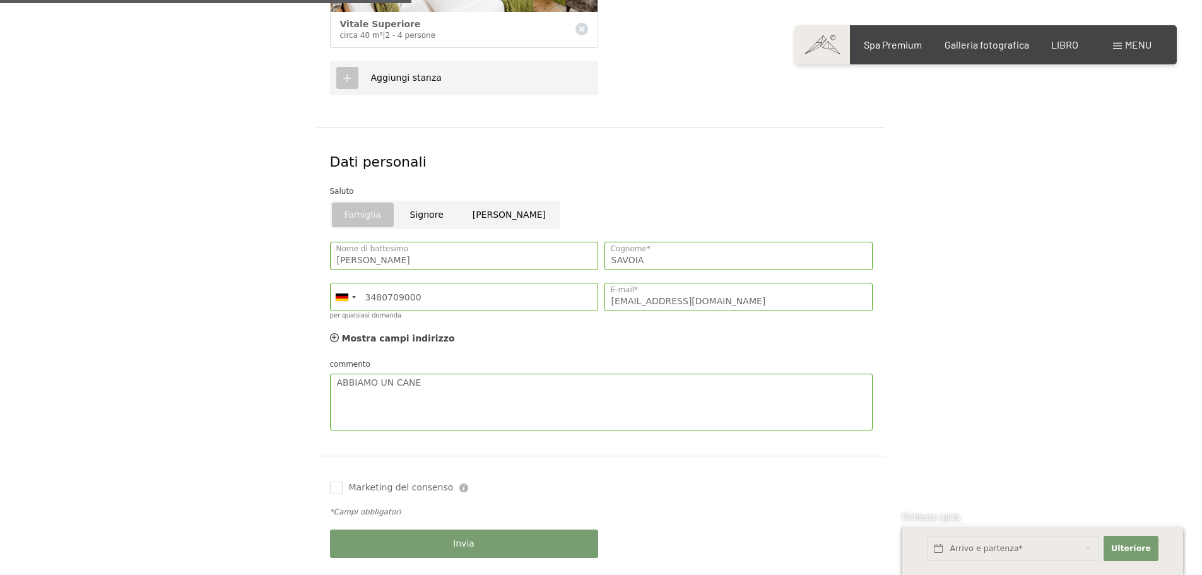
scroll to position [631, 0]
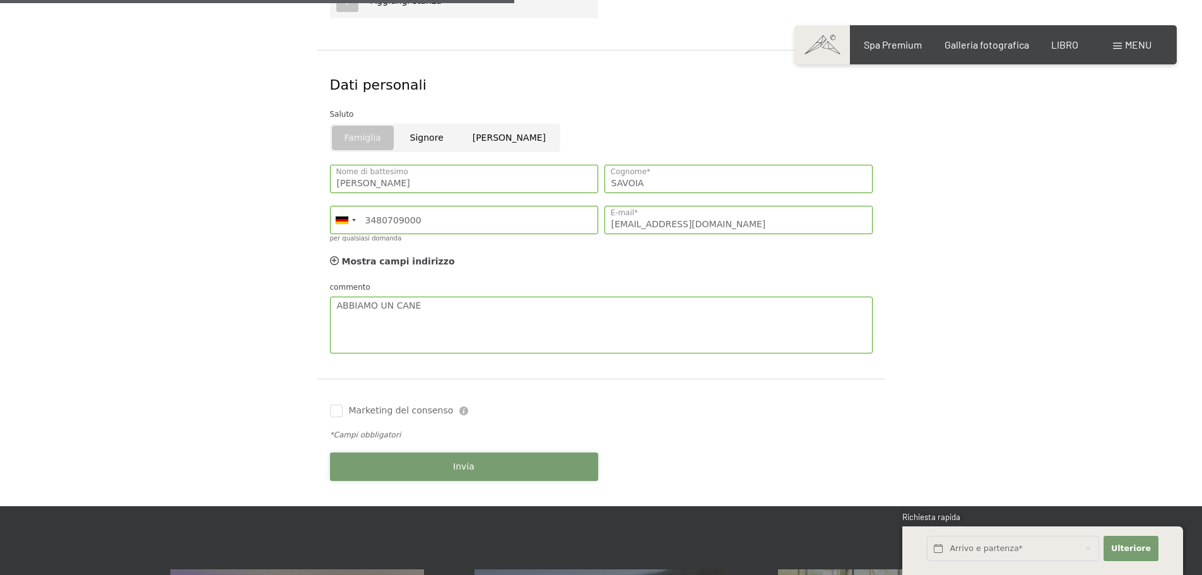
click at [431, 460] on button "Invia" at bounding box center [464, 466] width 268 height 28
